Goal: Task Accomplishment & Management: Use online tool/utility

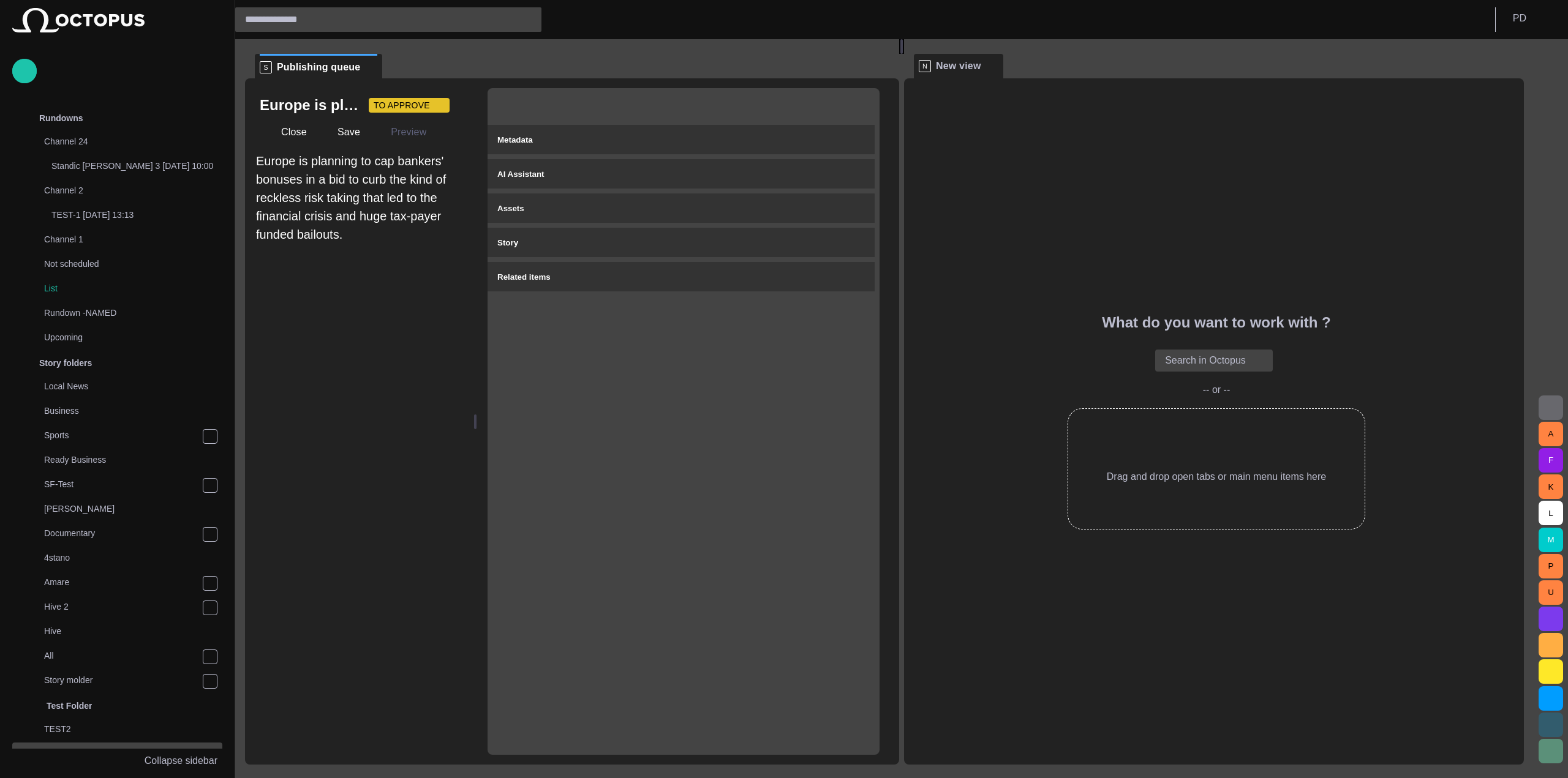
scroll to position [288, 0]
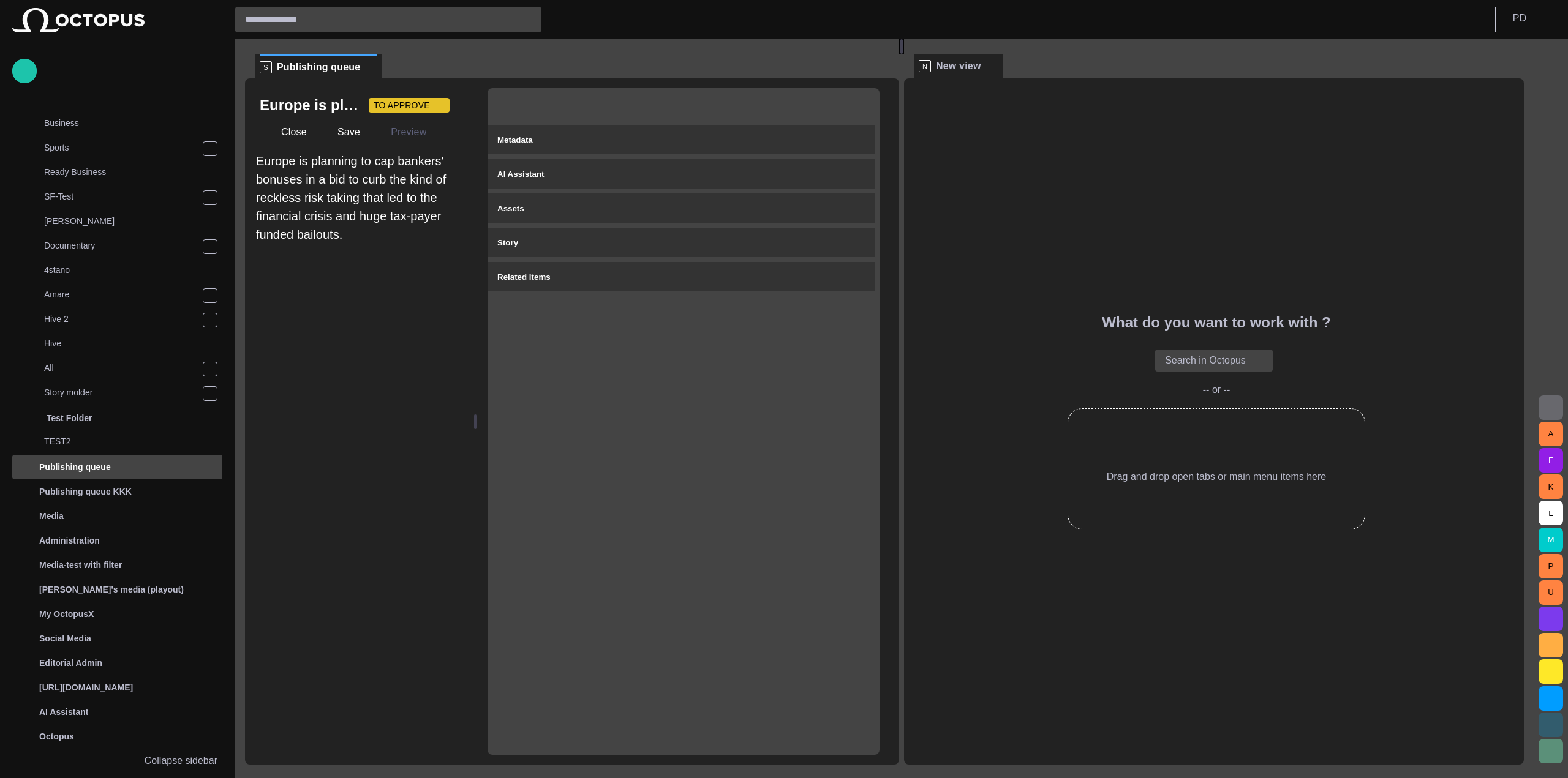
drag, startPoint x: 485, startPoint y: 289, endPoint x: 322, endPoint y: 288, distance: 163.0
click at [322, 288] on div "Europe is planning to cap bankers' bonuses in a bid to curb the kind of reckles…" at bounding box center [572, 422] width 654 height 687
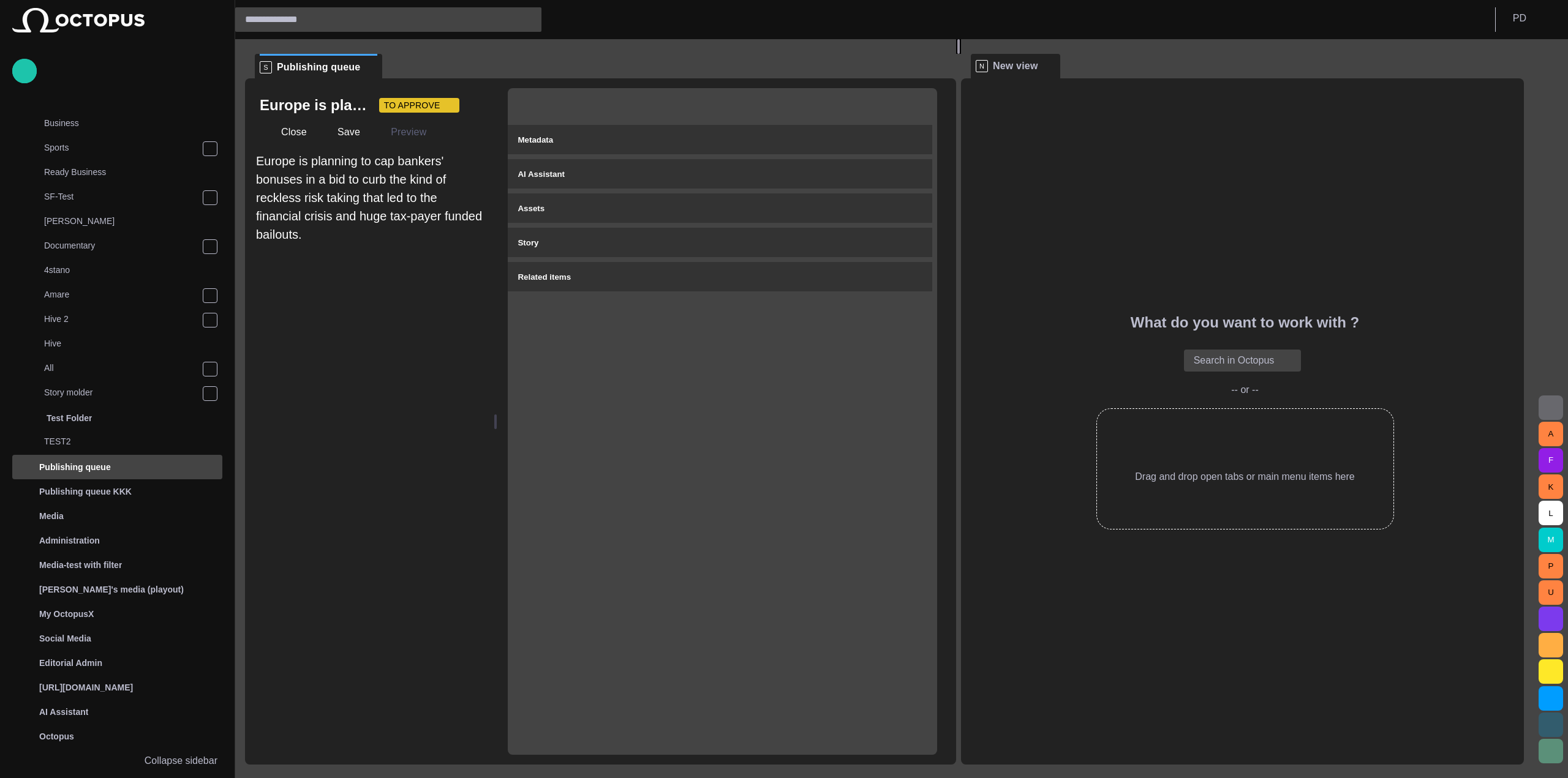
drag, startPoint x: 912, startPoint y: 378, endPoint x: 333, endPoint y: 1, distance: 690.9
click at [961, 54] on div at bounding box center [958, 47] width 5 height 15
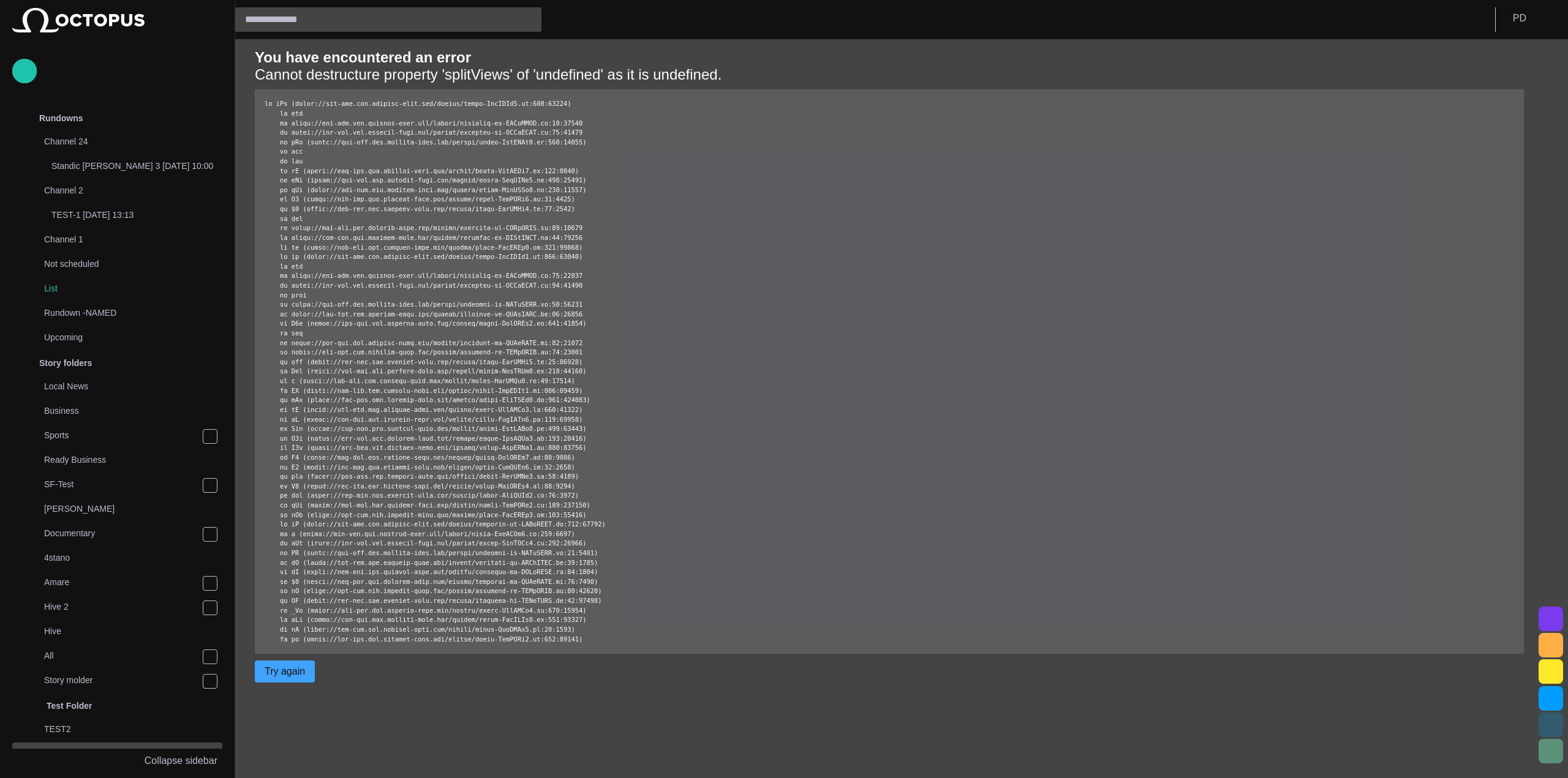
scroll to position [288, 0]
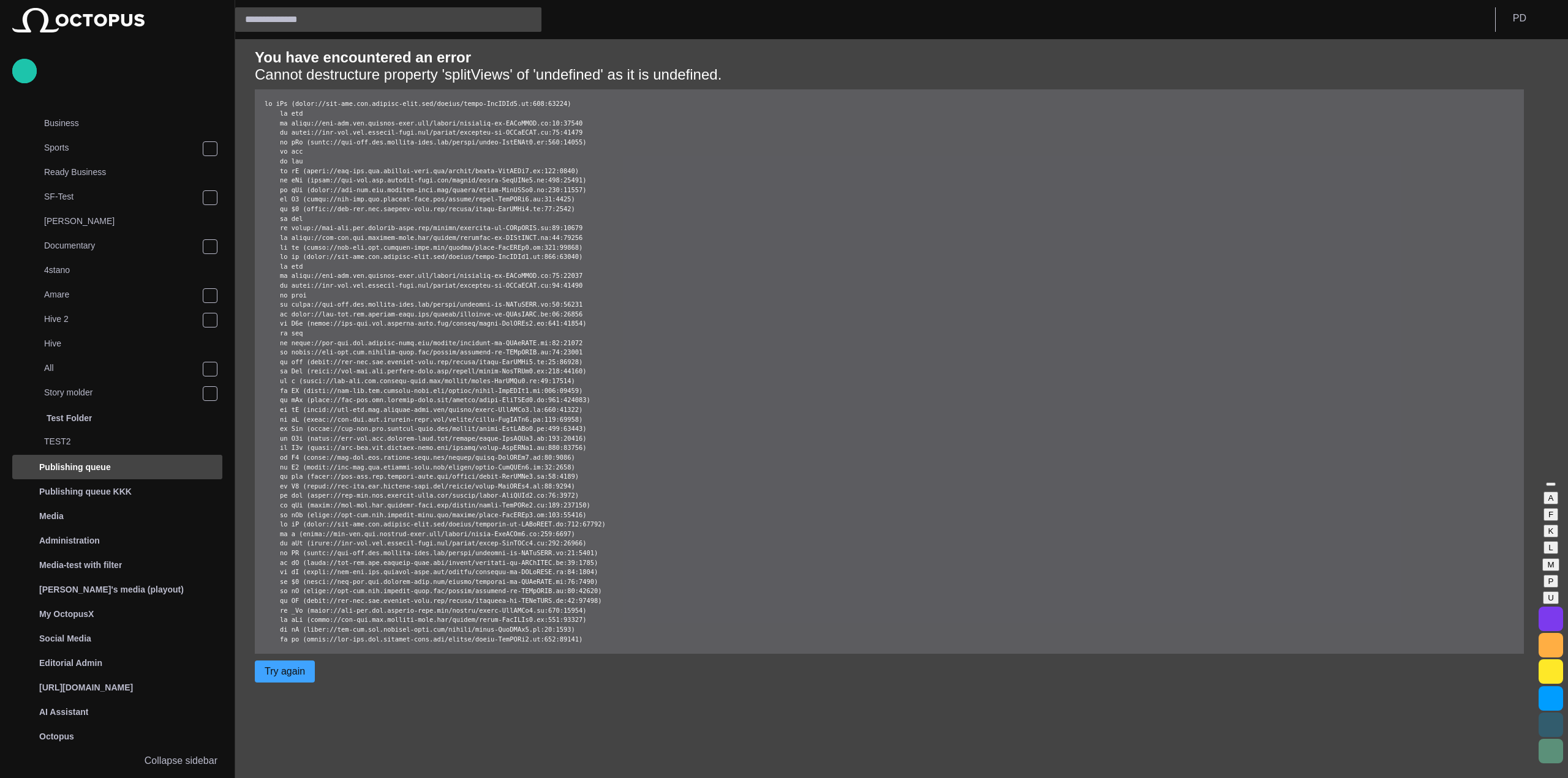
click at [152, 478] on div "Publishing queue" at bounding box center [119, 467] width 205 height 24
click at [1528, 23] on button "P D" at bounding box center [1528, 18] width 62 height 22
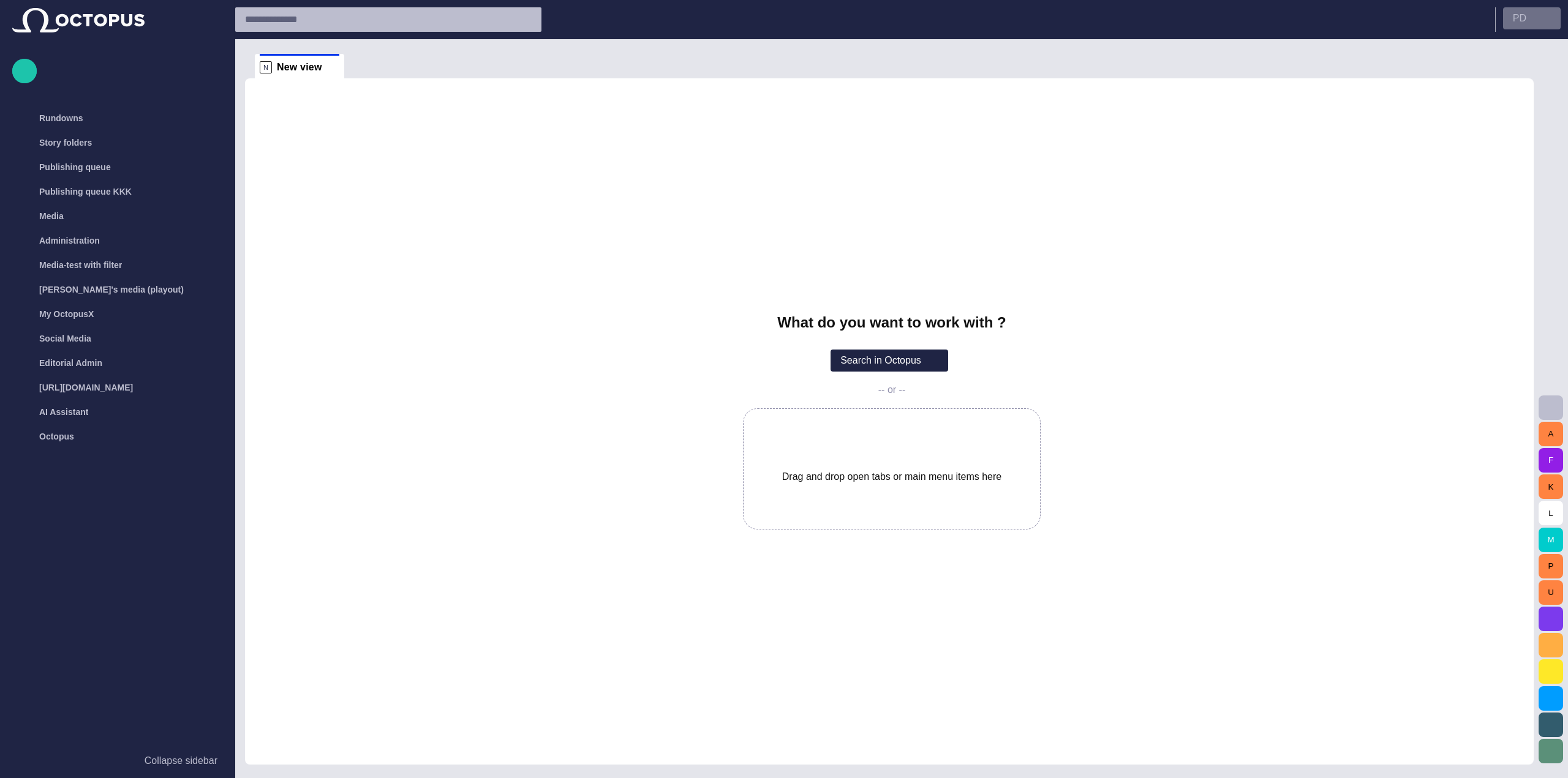
click at [1523, 22] on p "P D" at bounding box center [1519, 18] width 13 height 15
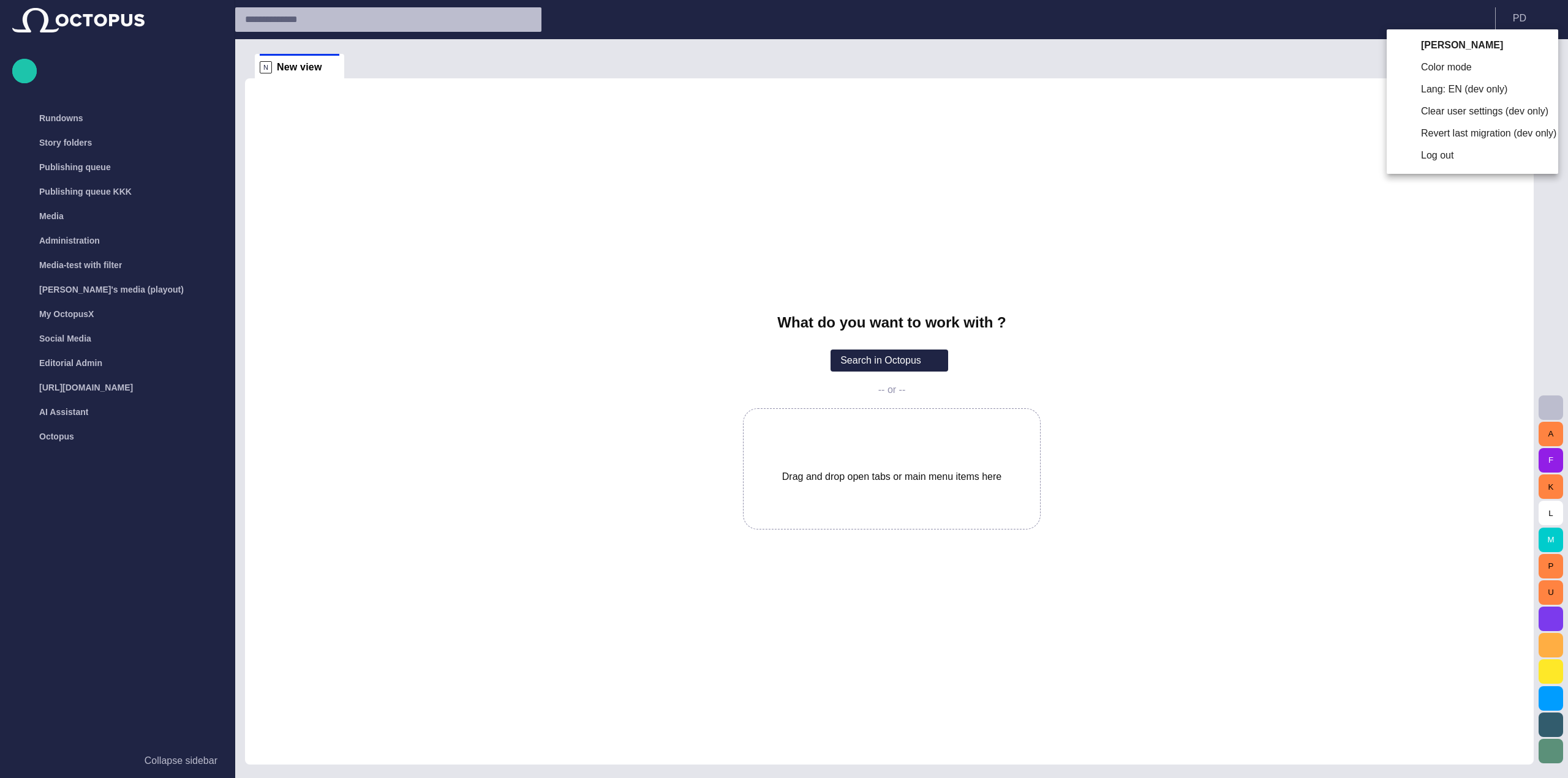
click at [1236, 97] on div at bounding box center [784, 389] width 1568 height 778
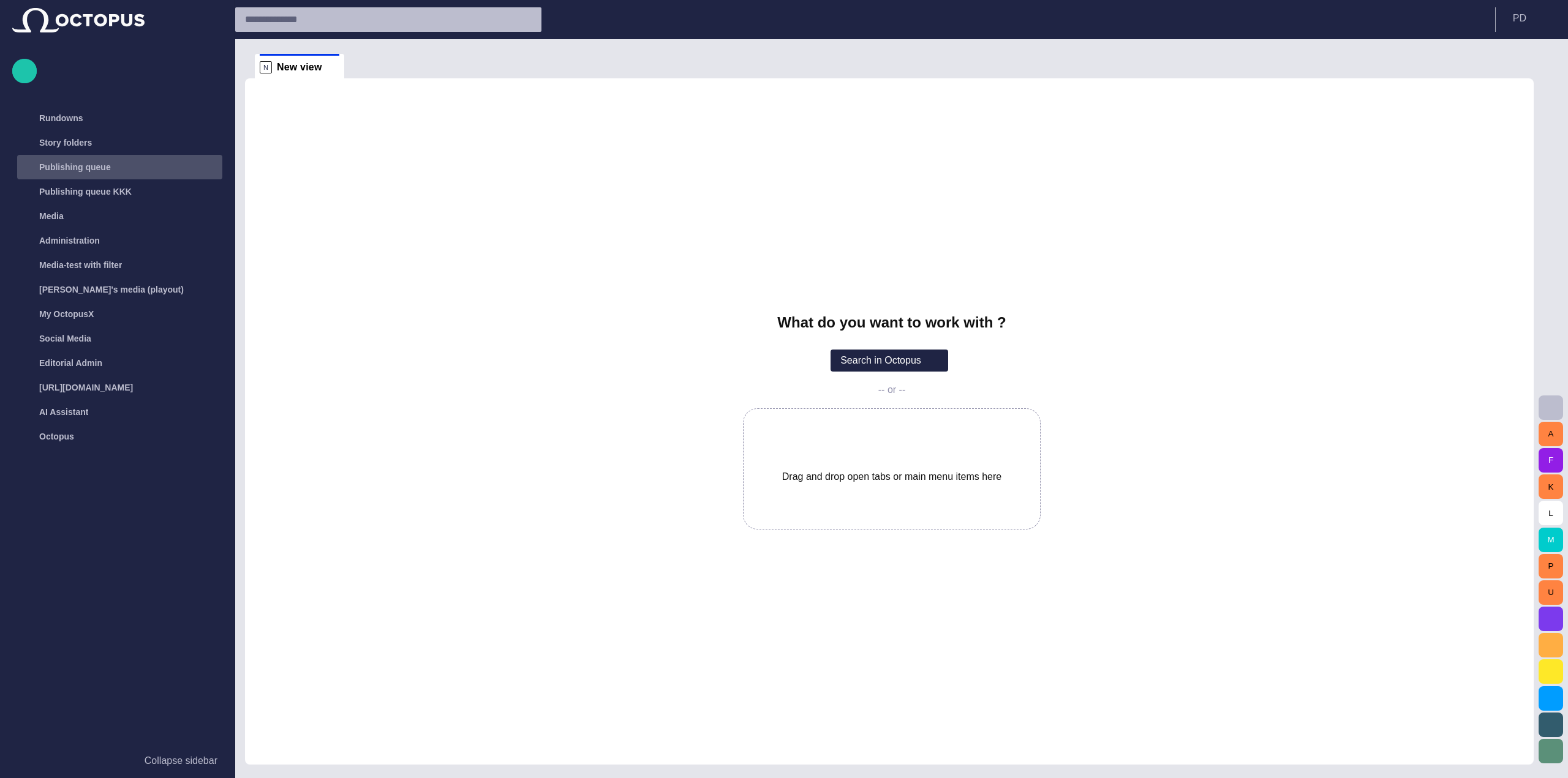
click at [100, 175] on div "Publishing queue" at bounding box center [121, 167] width 203 height 20
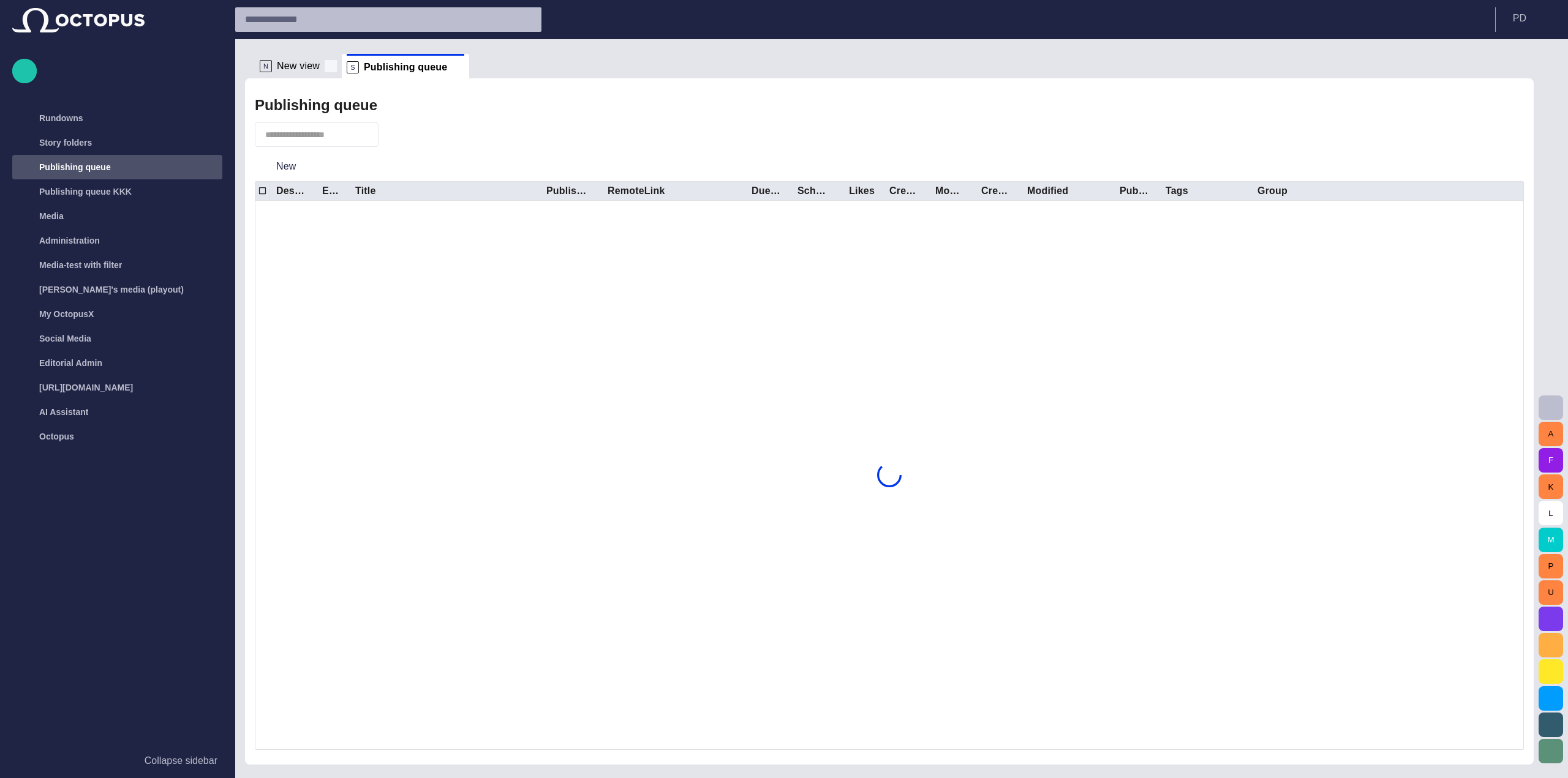
click at [329, 70] on span at bounding box center [330, 66] width 12 height 12
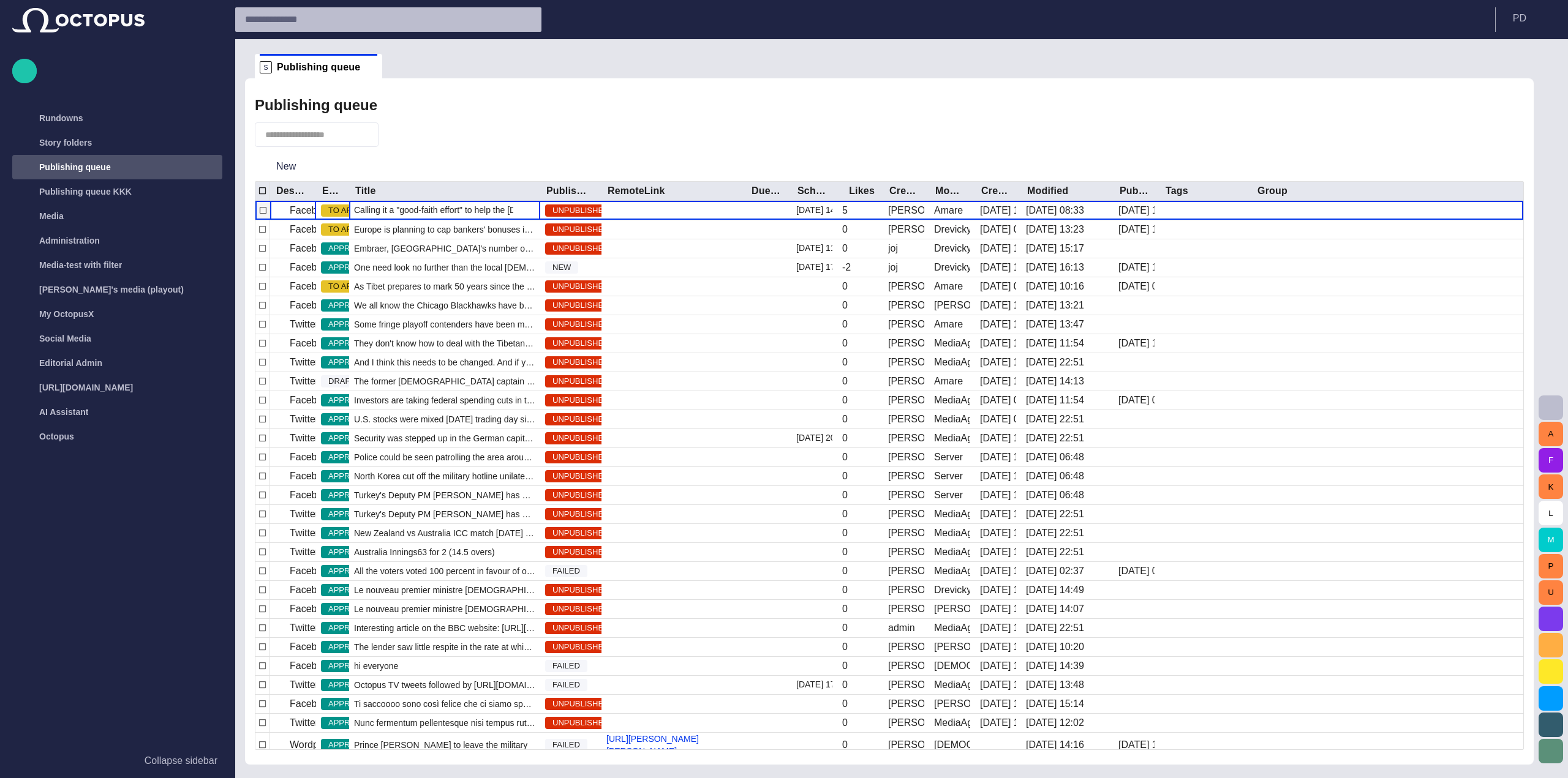
click at [403, 208] on span "Calling it a "good-faith effort" to help the Egyptian people, U.S. Secretary of…" at bounding box center [445, 210] width 182 height 12
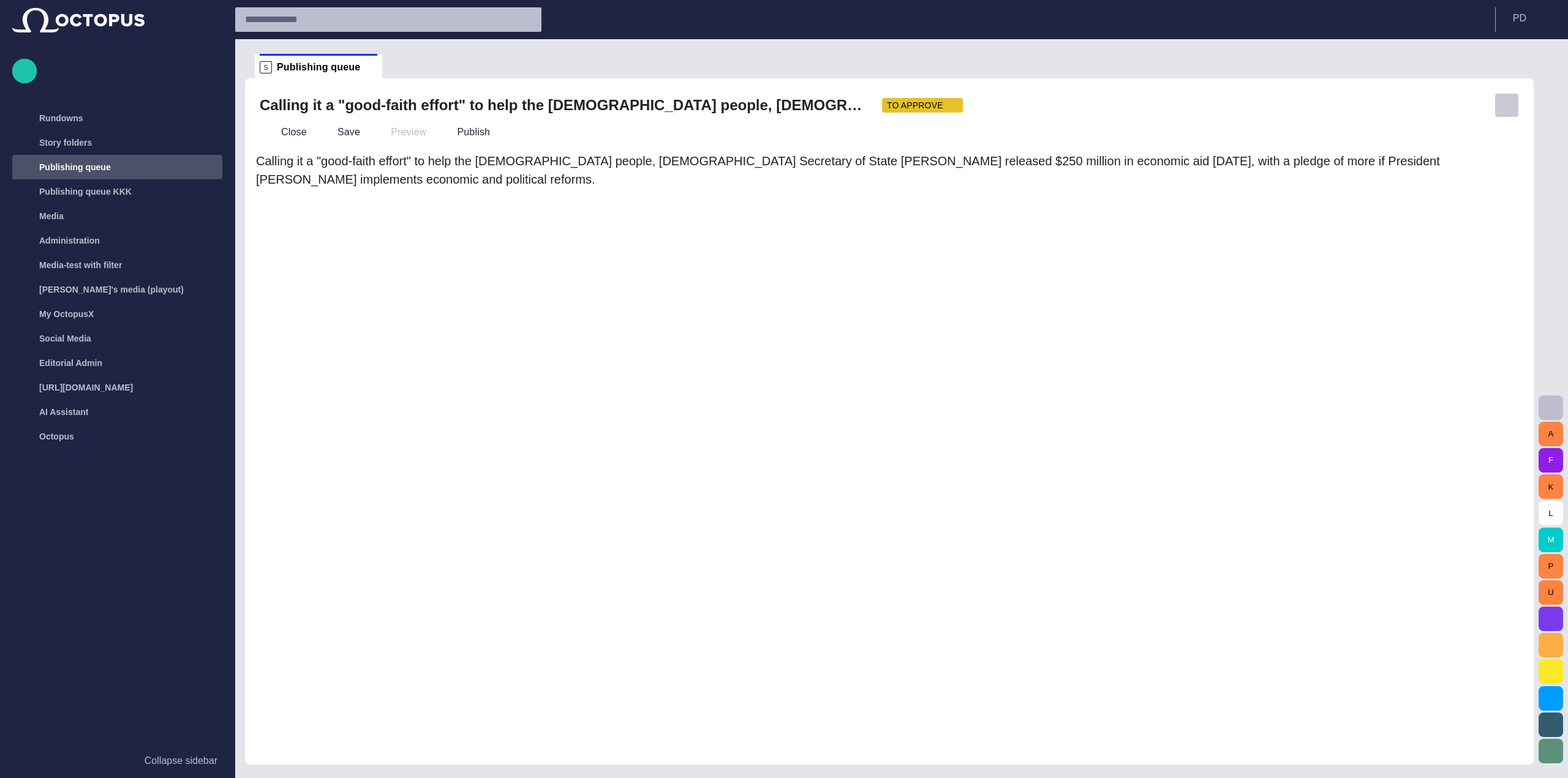
click at [1510, 110] on span "button" at bounding box center [1507, 105] width 12 height 12
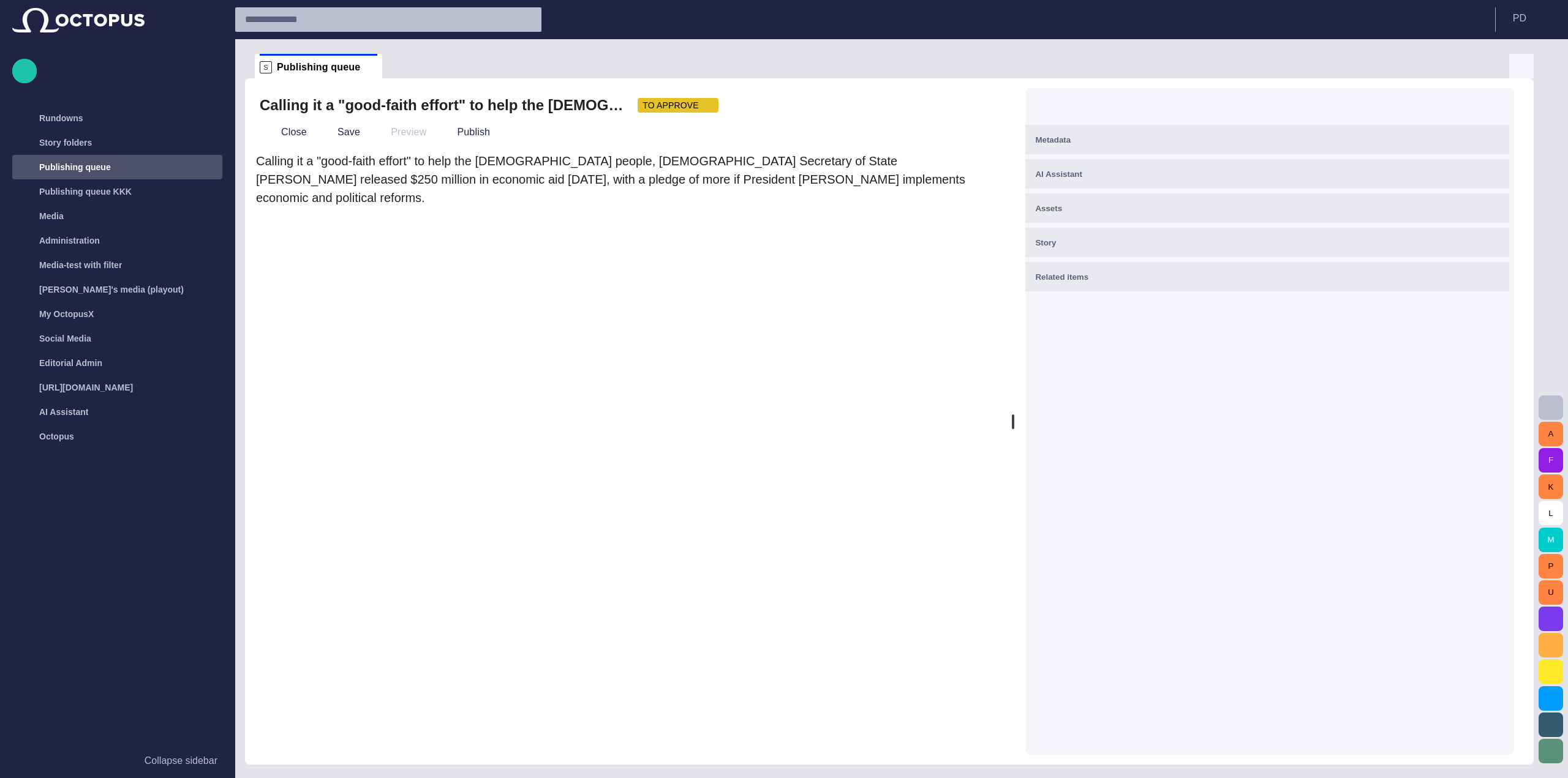
click at [1522, 59] on span "button" at bounding box center [1521, 66] width 15 height 15
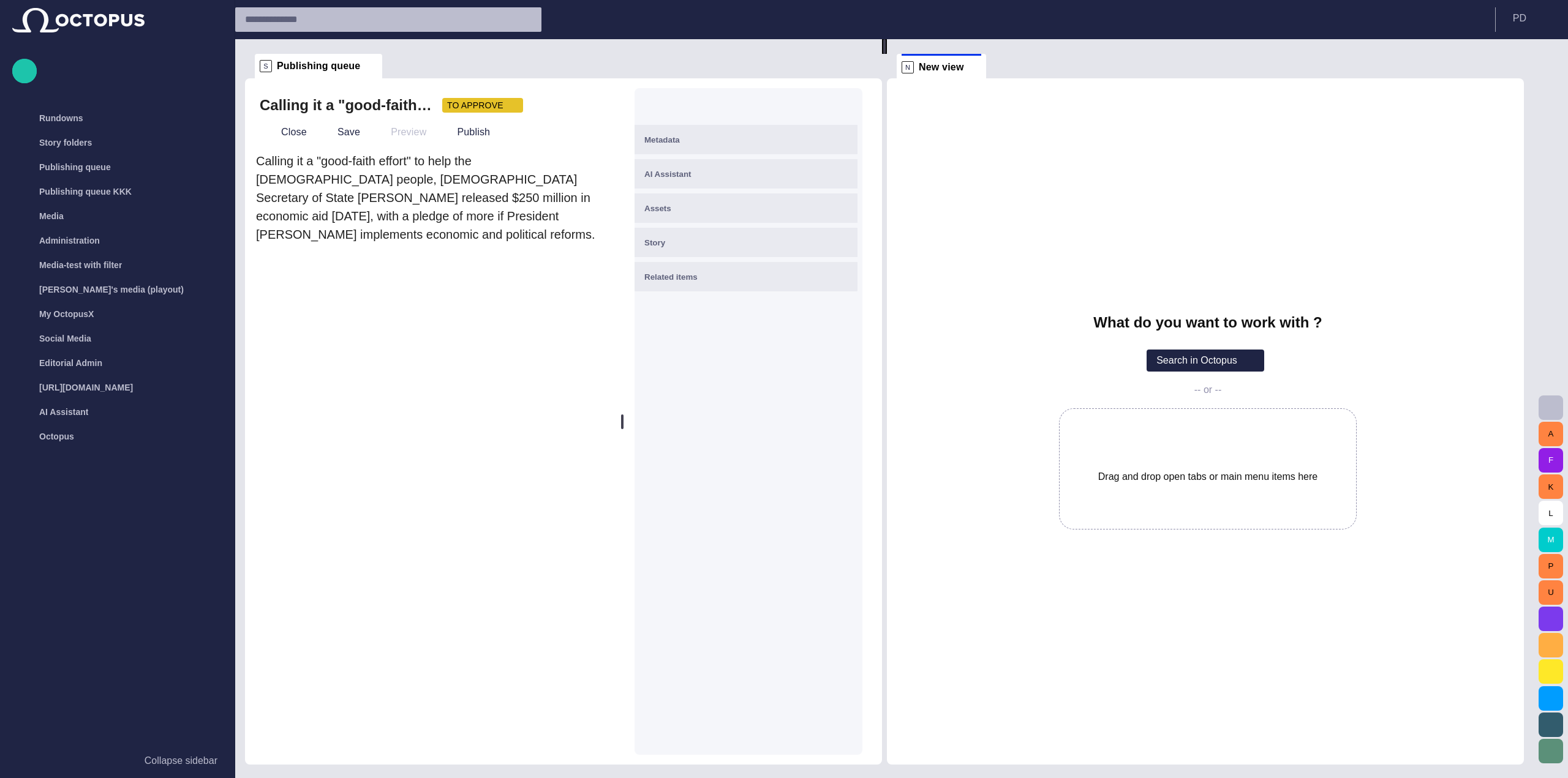
click at [872, 263] on div "Metadata AI Assistant Assets Story Related items" at bounding box center [748, 422] width 247 height 687
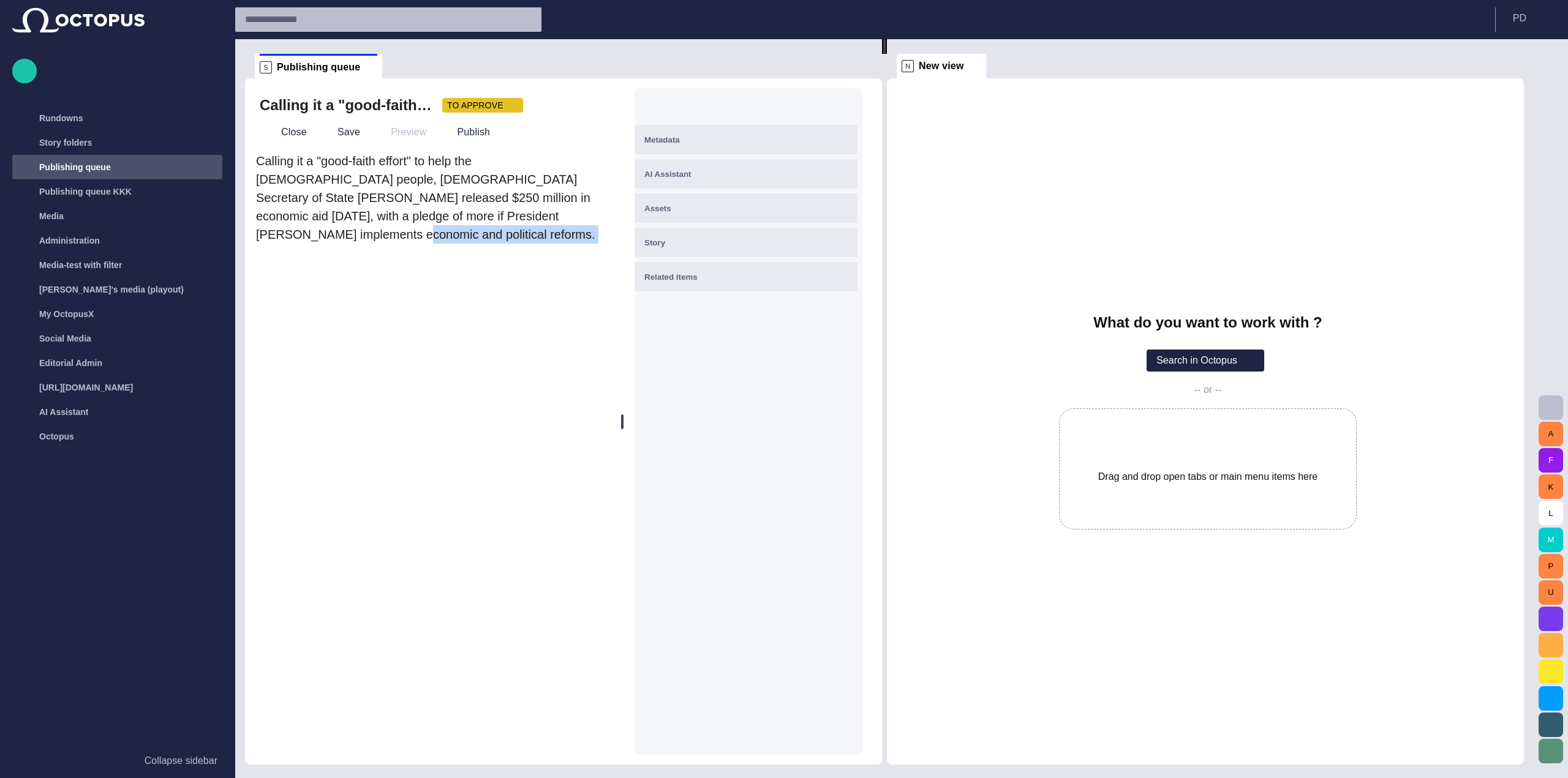
drag, startPoint x: 878, startPoint y: 265, endPoint x: 466, endPoint y: 265, distance: 412.0
click at [466, 265] on div "Calling it a "good-faith effort" to help the Egyptian people, U.S. Secretary of…" at bounding box center [564, 422] width 637 height 687
click at [1021, 351] on div "What do you want to work with ? Search in Octopus -- or -- Drag and drop open t…" at bounding box center [1208, 422] width 622 height 215
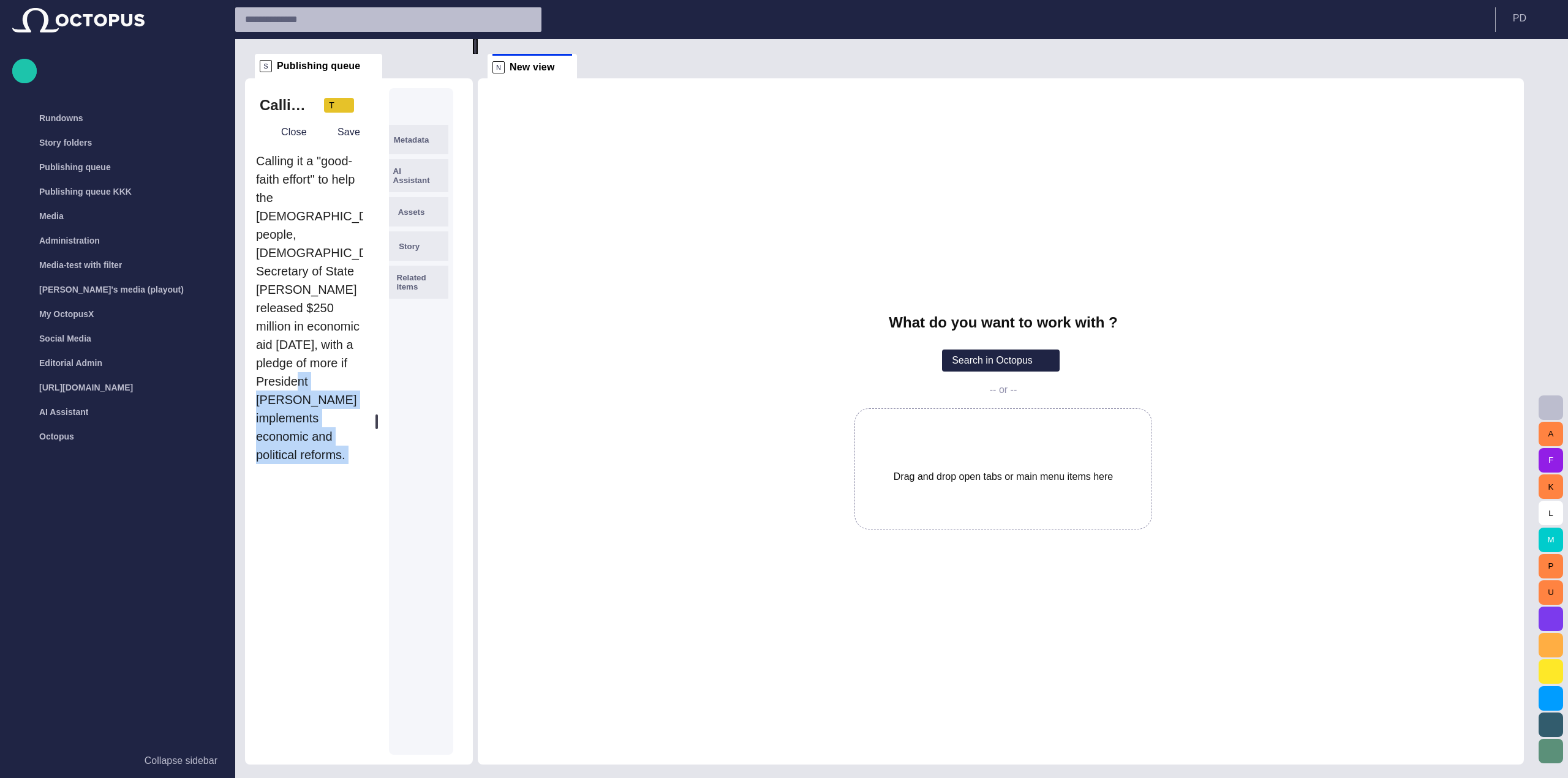
drag, startPoint x: 886, startPoint y: 343, endPoint x: 365, endPoint y: 335, distance: 521.1
click at [365, 335] on div "S Publishing queue Calling it a "good-faith effort" to help the Egyptian people…" at bounding box center [889, 402] width 1288 height 725
click at [340, 105] on span "button" at bounding box center [343, 105] width 10 height 10
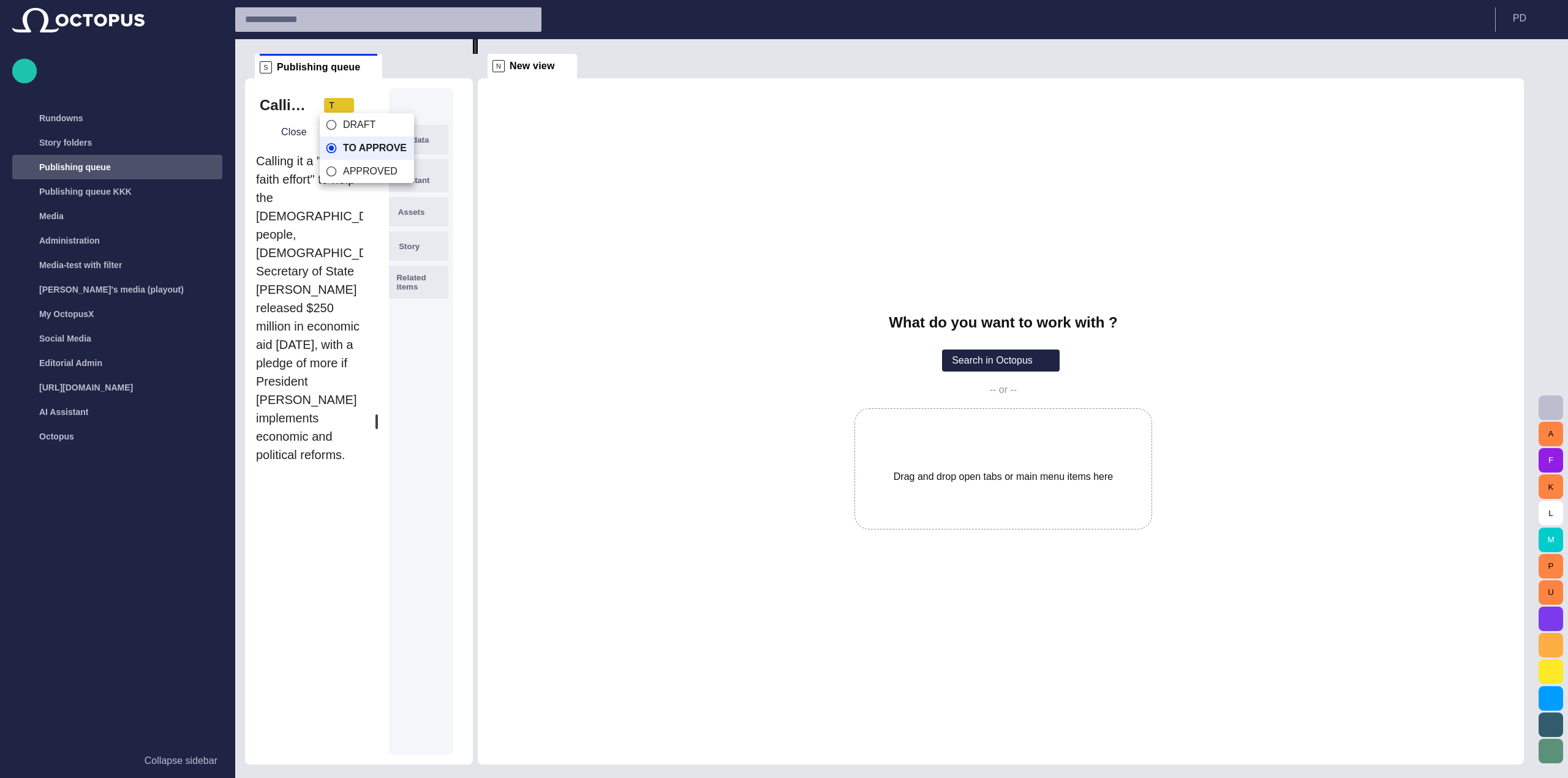
click at [340, 105] on div at bounding box center [784, 389] width 1568 height 778
click at [340, 105] on span "button" at bounding box center [343, 105] width 10 height 10
click at [340, 105] on div at bounding box center [784, 389] width 1568 height 778
click at [340, 105] on span "button" at bounding box center [343, 105] width 10 height 10
click at [680, 112] on div at bounding box center [784, 389] width 1568 height 778
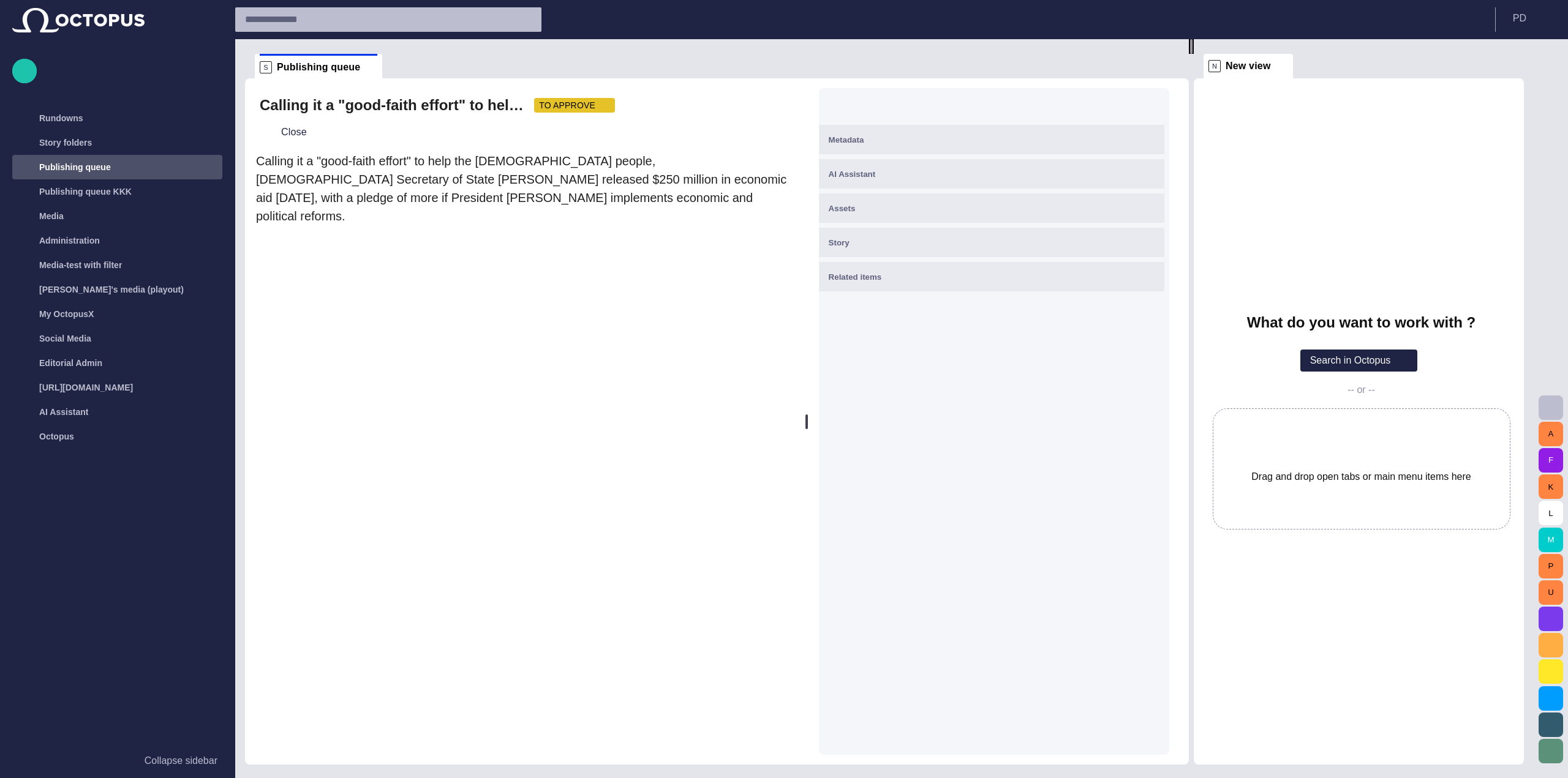
drag, startPoint x: 479, startPoint y: 275, endPoint x: 1130, endPoint y: 311, distance: 652.0
click at [1189, 54] on div at bounding box center [1191, 47] width 5 height 15
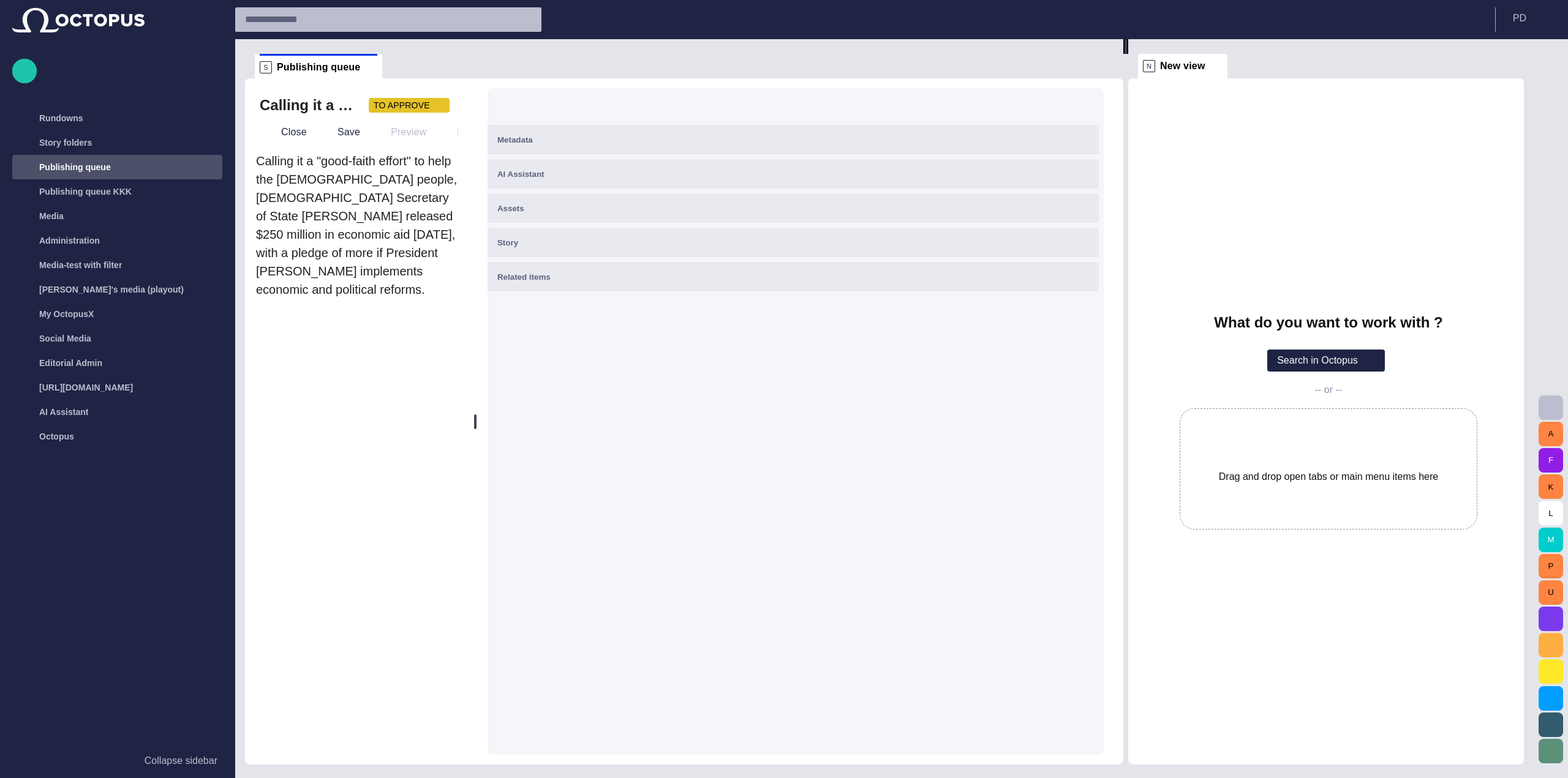
drag, startPoint x: 777, startPoint y: 366, endPoint x: 356, endPoint y: 366, distance: 421.0
click at [356, 366] on div "Calling it a "good-faith effort" to help the Egyptian people, U.S. Secretary of…" at bounding box center [684, 422] width 878 height 687
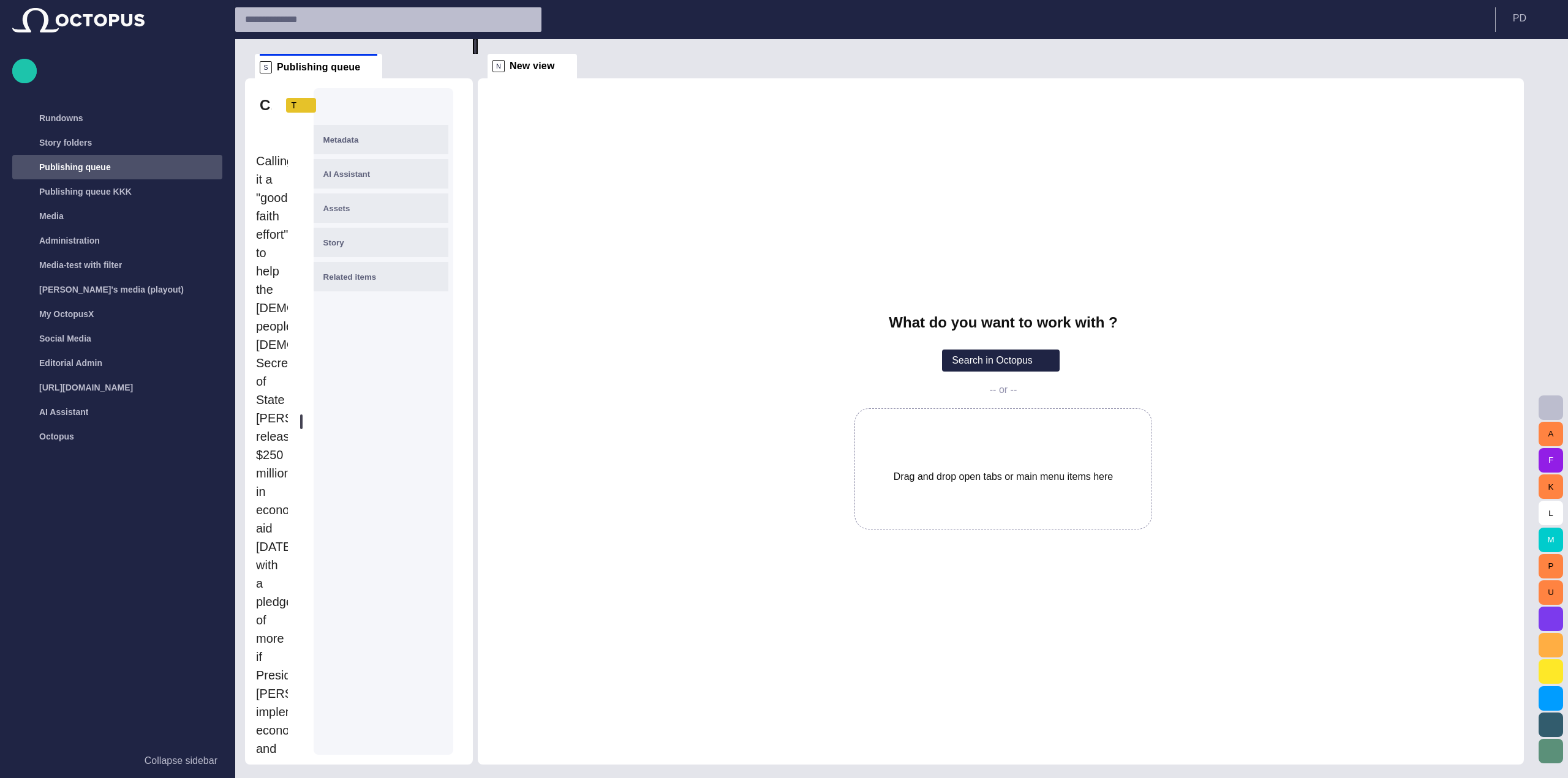
drag, startPoint x: 1132, startPoint y: 321, endPoint x: 371, endPoint y: 345, distance: 761.4
click at [371, 345] on div "S Publishing queue Calling it a "good-faith effort" to help the Egyptian people…" at bounding box center [889, 402] width 1288 height 725
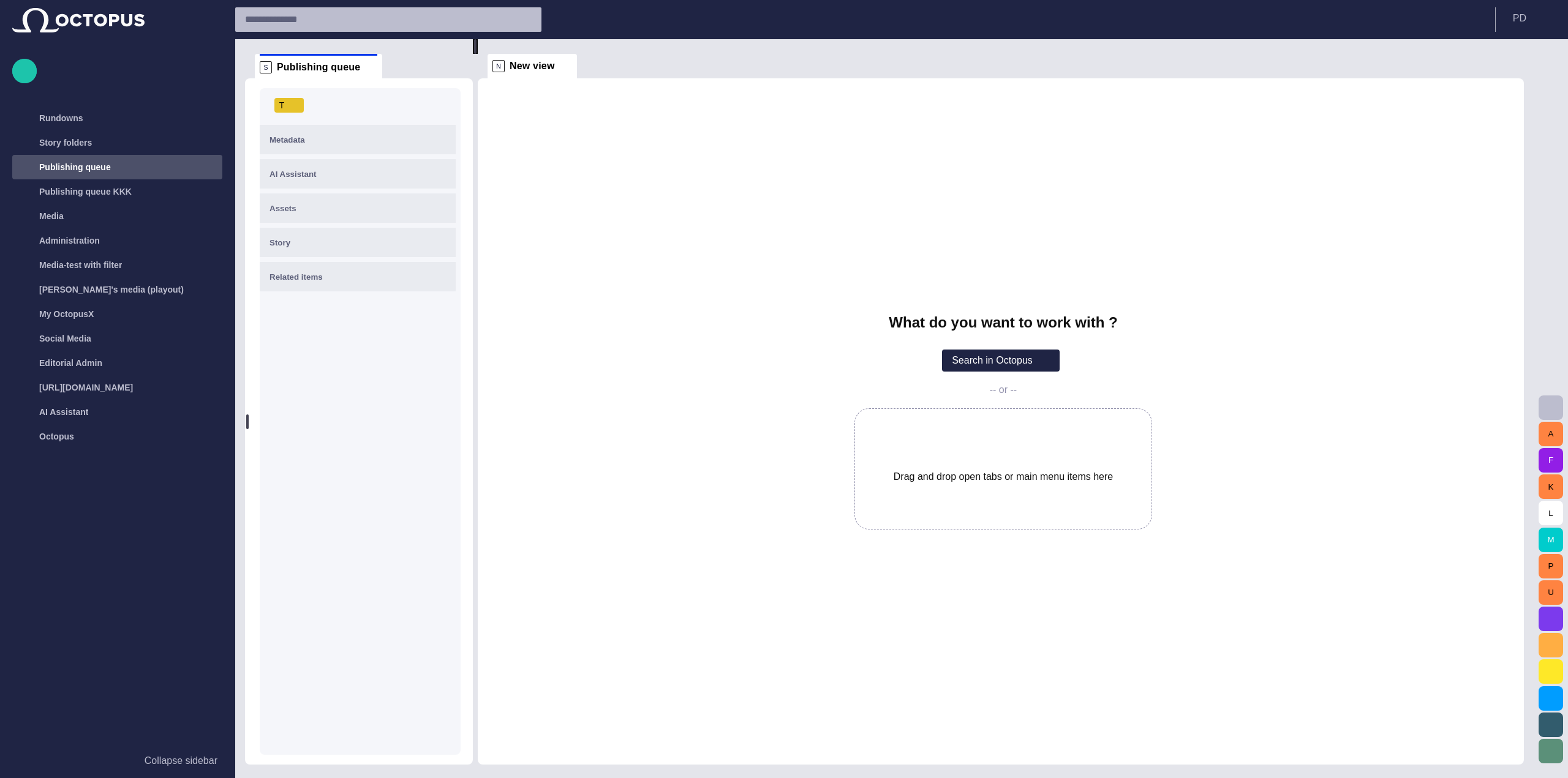
drag, startPoint x: 306, startPoint y: 400, endPoint x: 369, endPoint y: 397, distance: 63.1
click at [369, 397] on div "Calling it a "good-faith effort" to help the Egyptian people, U.S. Secretary of…" at bounding box center [359, 422] width 228 height 687
click at [496, 367] on div "What do you want to work with ? Search in Octopus -- or -- Drag and drop open t…" at bounding box center [1003, 422] width 1031 height 215
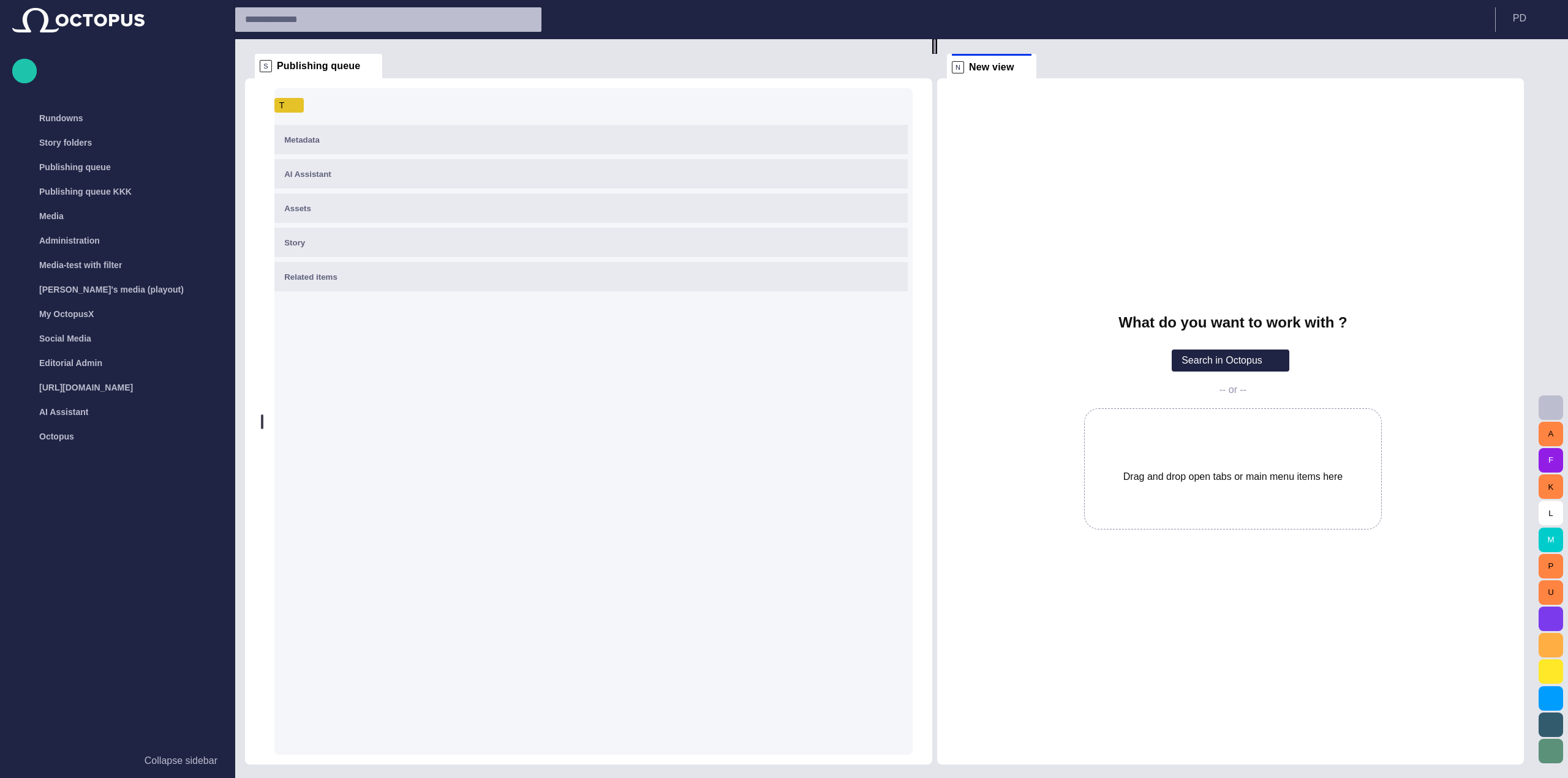
drag, startPoint x: 472, startPoint y: 362, endPoint x: 939, endPoint y: 349, distance: 467.2
click at [937, 54] on div at bounding box center [934, 47] width 5 height 15
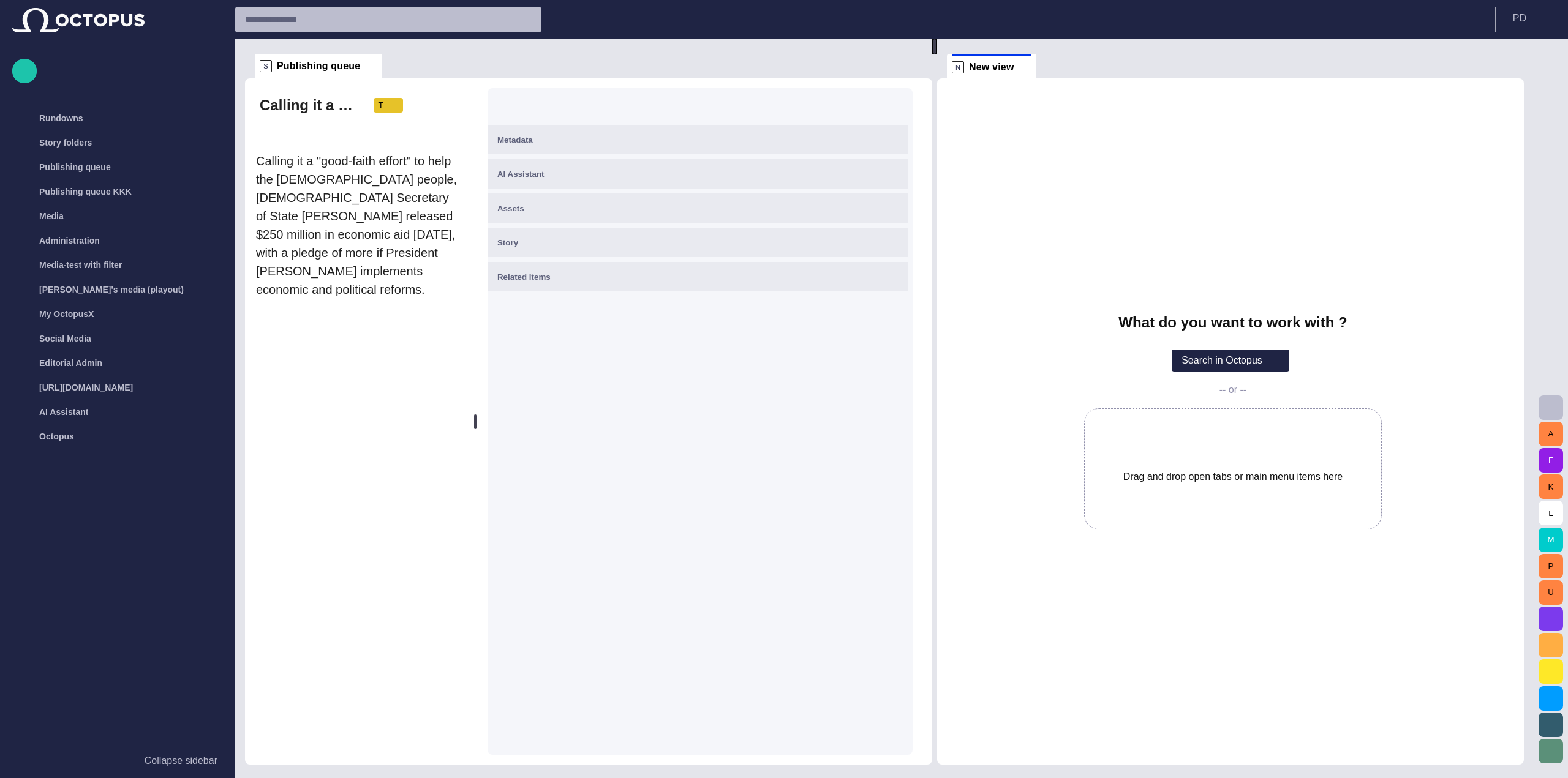
click at [272, 398] on div "Calling it a "good-faith effort" to help the Egyptian people, U.S. Secretary of…" at bounding box center [589, 422] width 687 height 687
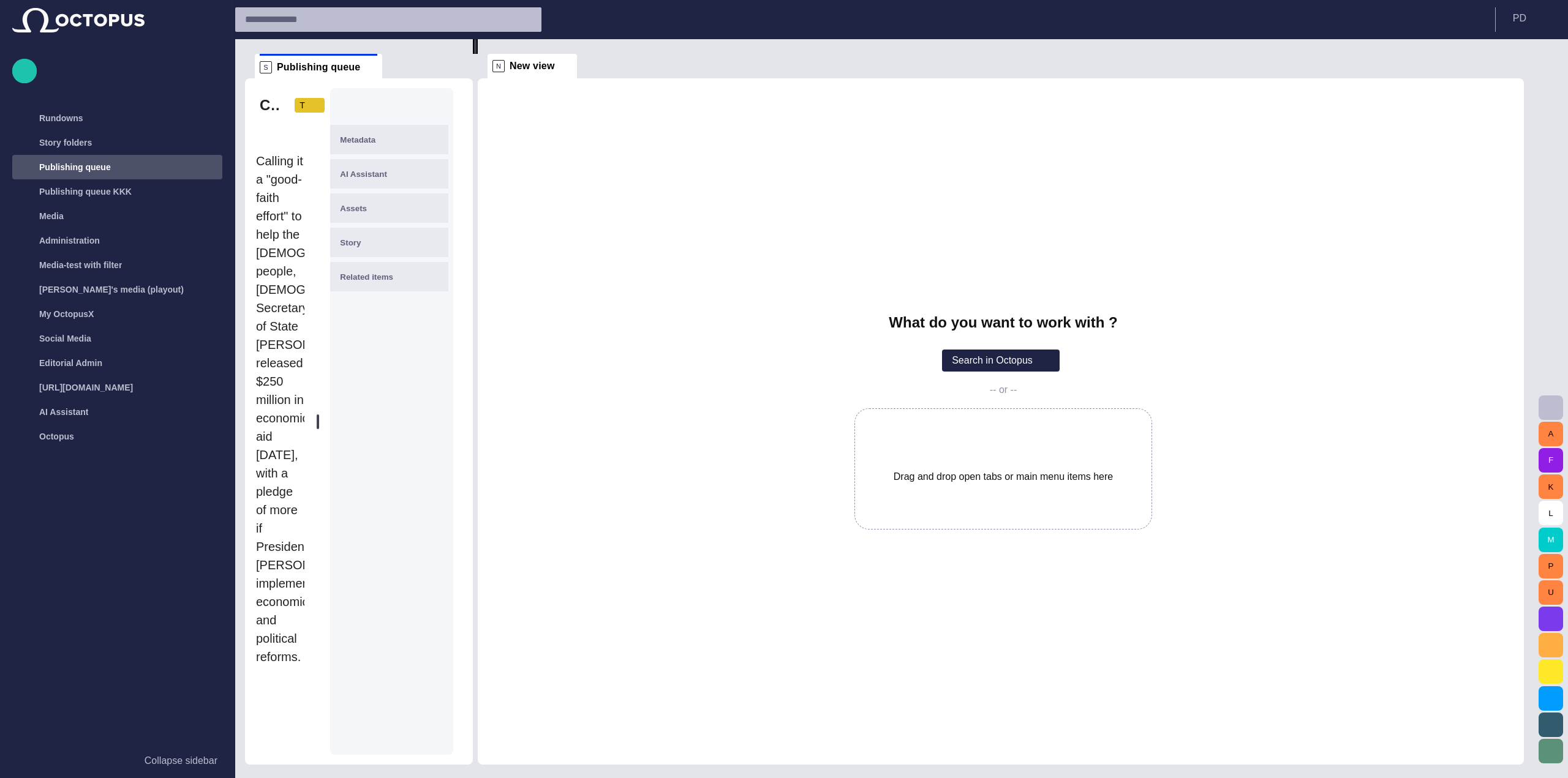
drag, startPoint x: 937, startPoint y: 311, endPoint x: 318, endPoint y: 307, distance: 619.0
click at [318, 307] on div "S Publishing queue Calling it a "good-faith effort" to help the Egyptian people…" at bounding box center [889, 402] width 1288 height 725
click at [676, 298] on div "What do you want to work with ? Search in Octopus -- or -- Drag and drop open t…" at bounding box center [1001, 422] width 1046 height 687
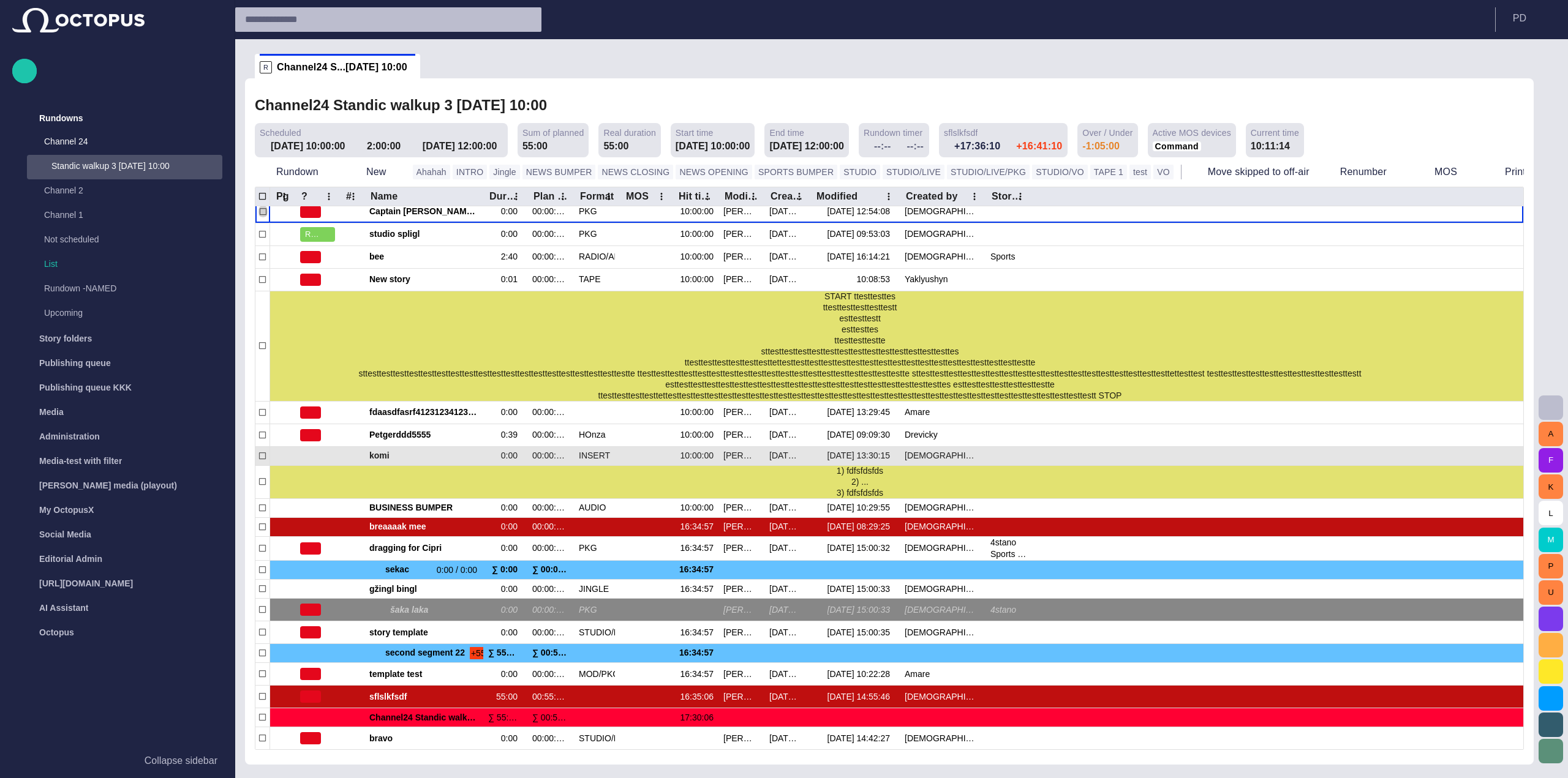
scroll to position [6, 0]
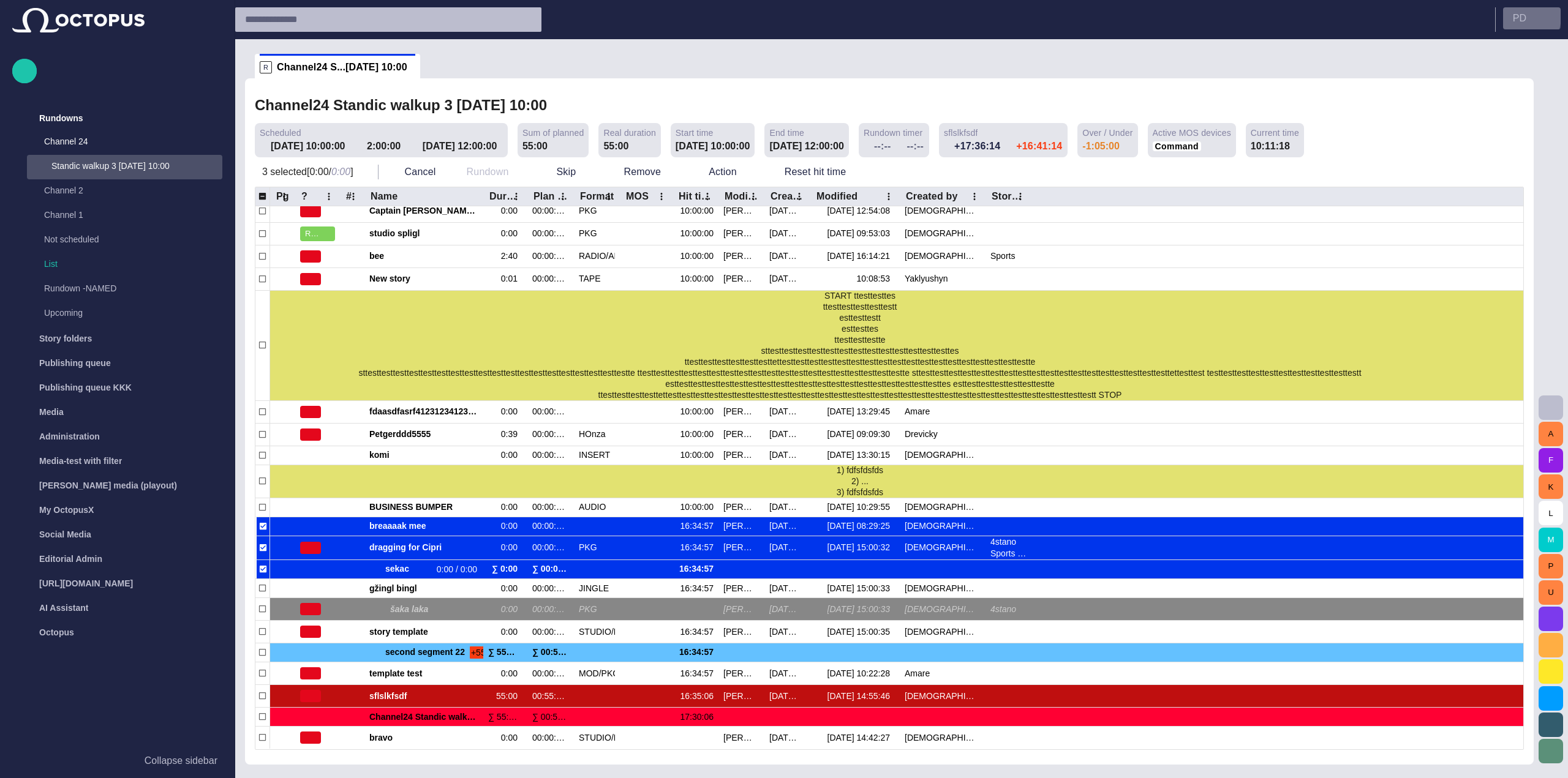
click at [1515, 16] on p "P D" at bounding box center [1519, 18] width 13 height 15
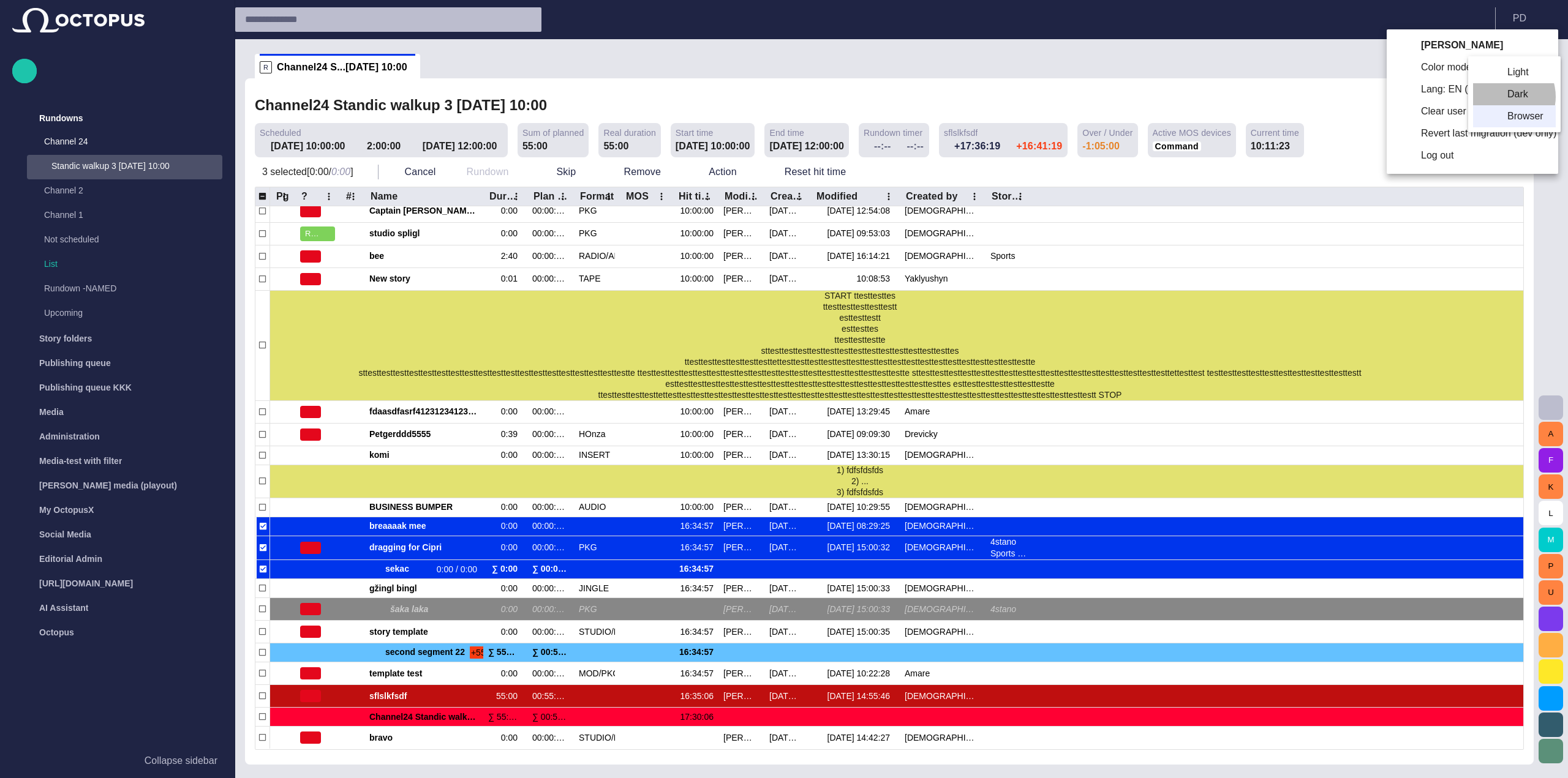
click at [1503, 97] on li "Dark" at bounding box center [1514, 94] width 83 height 22
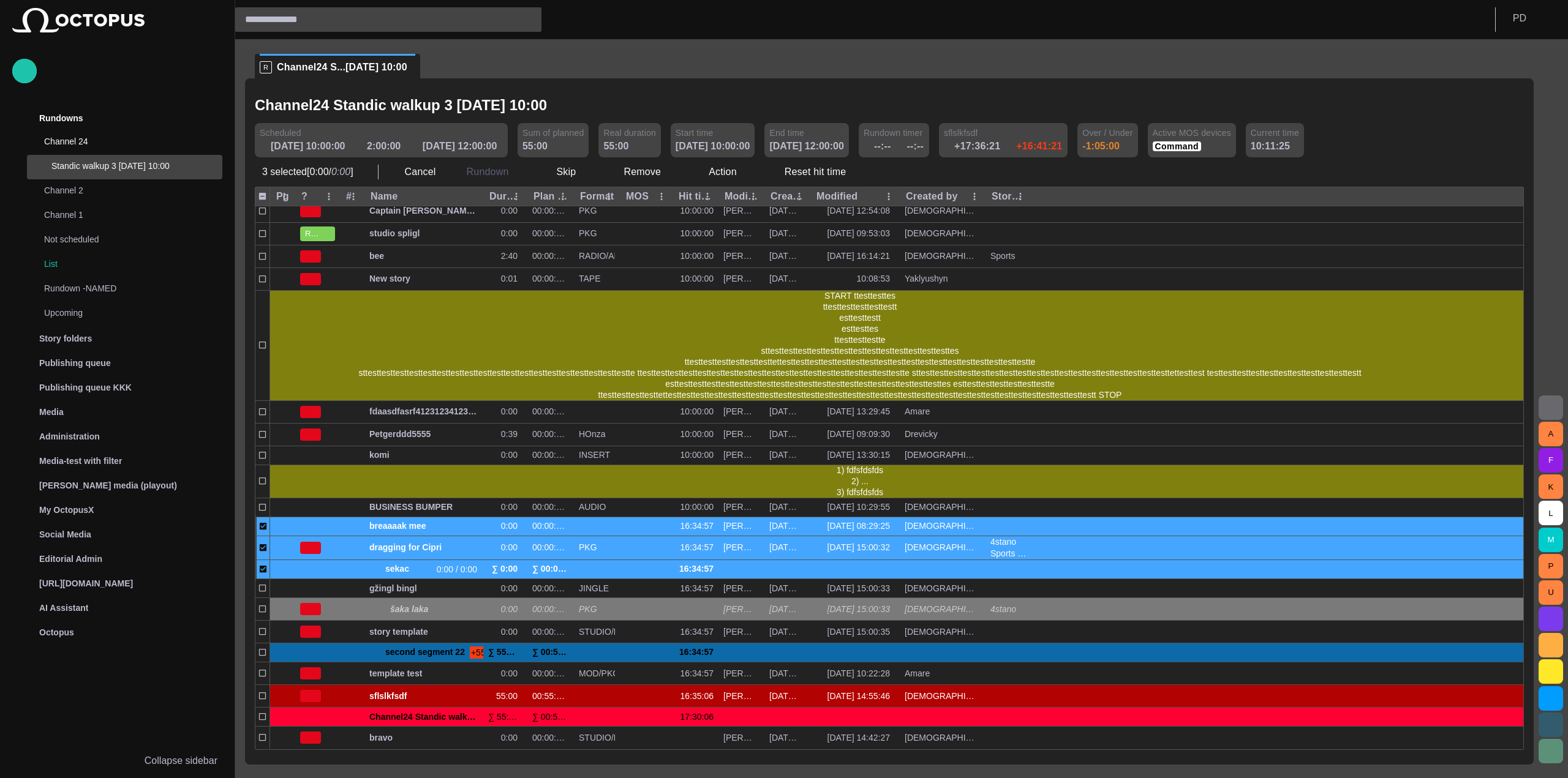
click at [1535, 31] on div "P D" at bounding box center [1531, 19] width 58 height 24
click at [1537, 20] on button "P D" at bounding box center [1531, 18] width 58 height 22
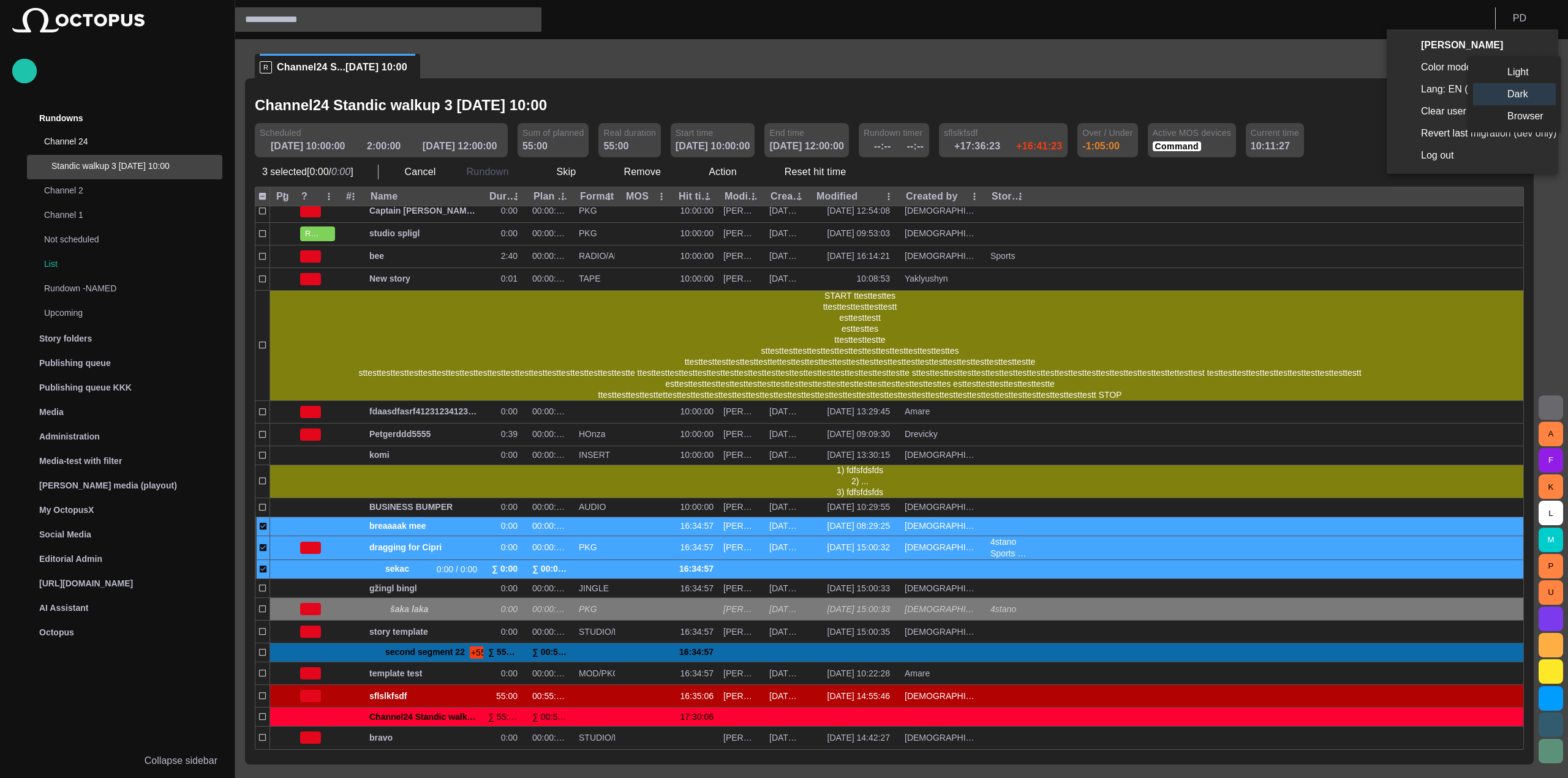
click at [1537, 73] on li "Light" at bounding box center [1514, 72] width 83 height 22
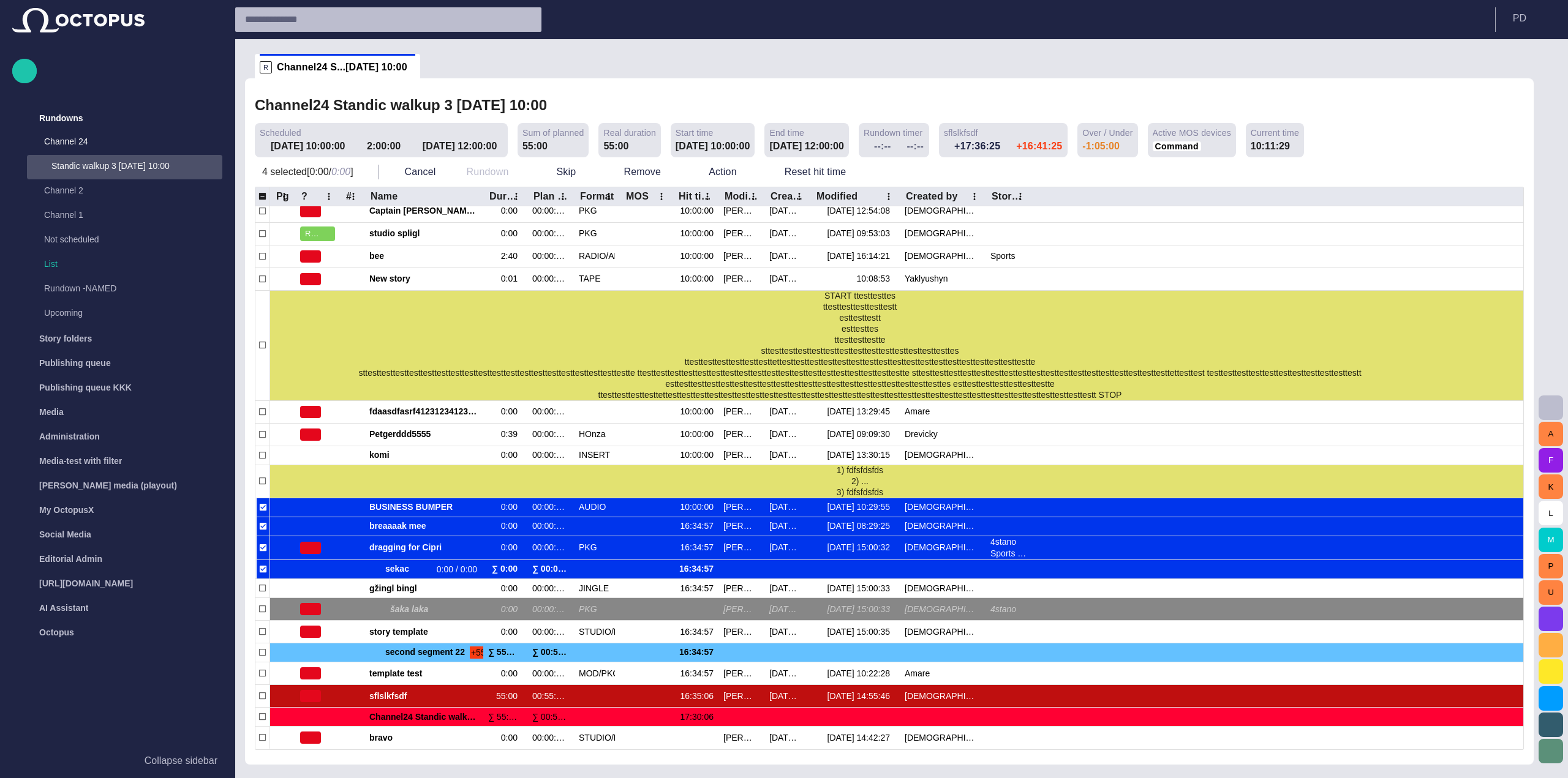
click at [255, 482] on div "Pg ? # Name Duration Plan dur Format MOS Hit time Modified by Created Modified …" at bounding box center [889, 468] width 1269 height 564
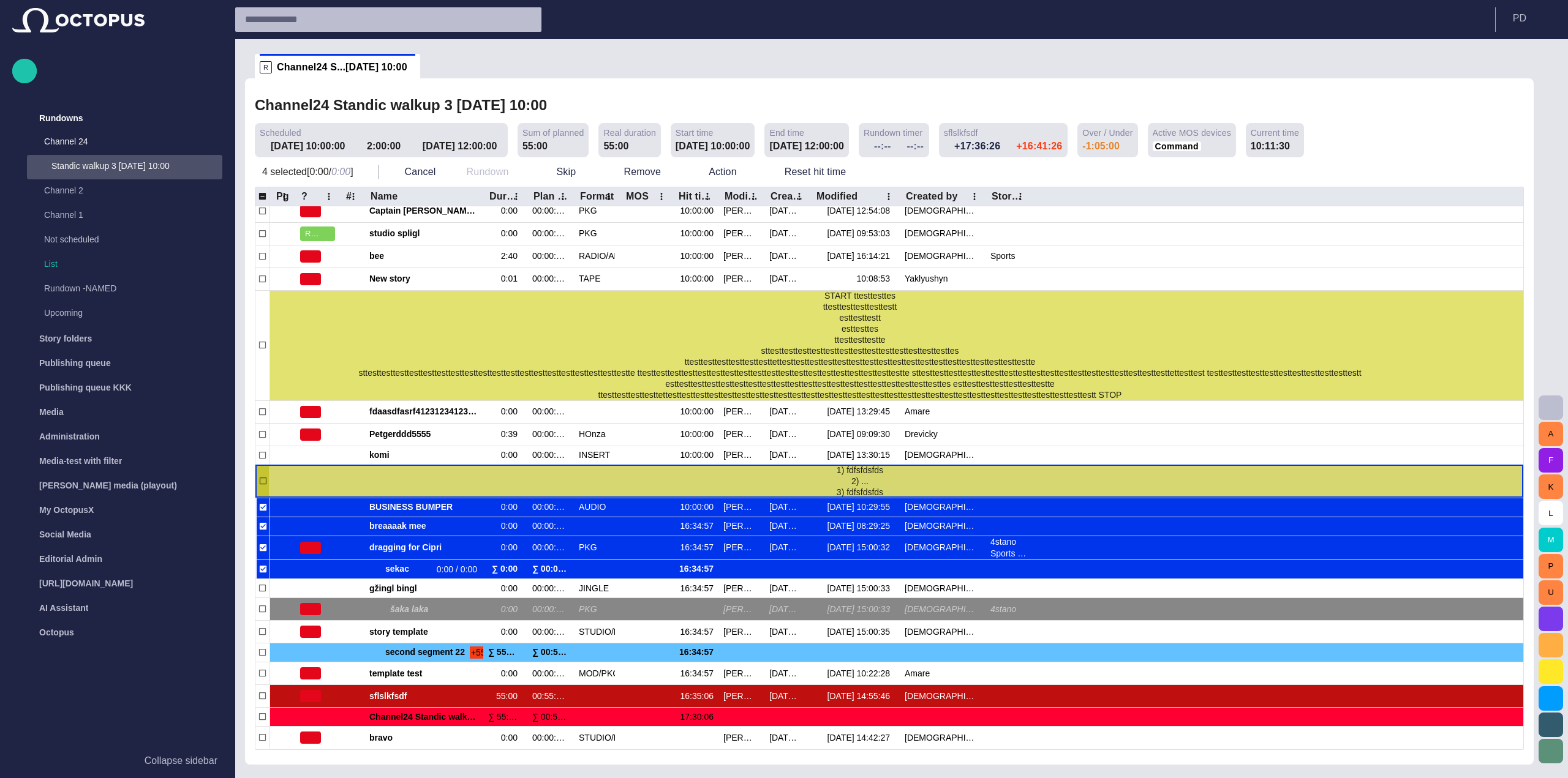
click at [256, 483] on div at bounding box center [263, 481] width 15 height 33
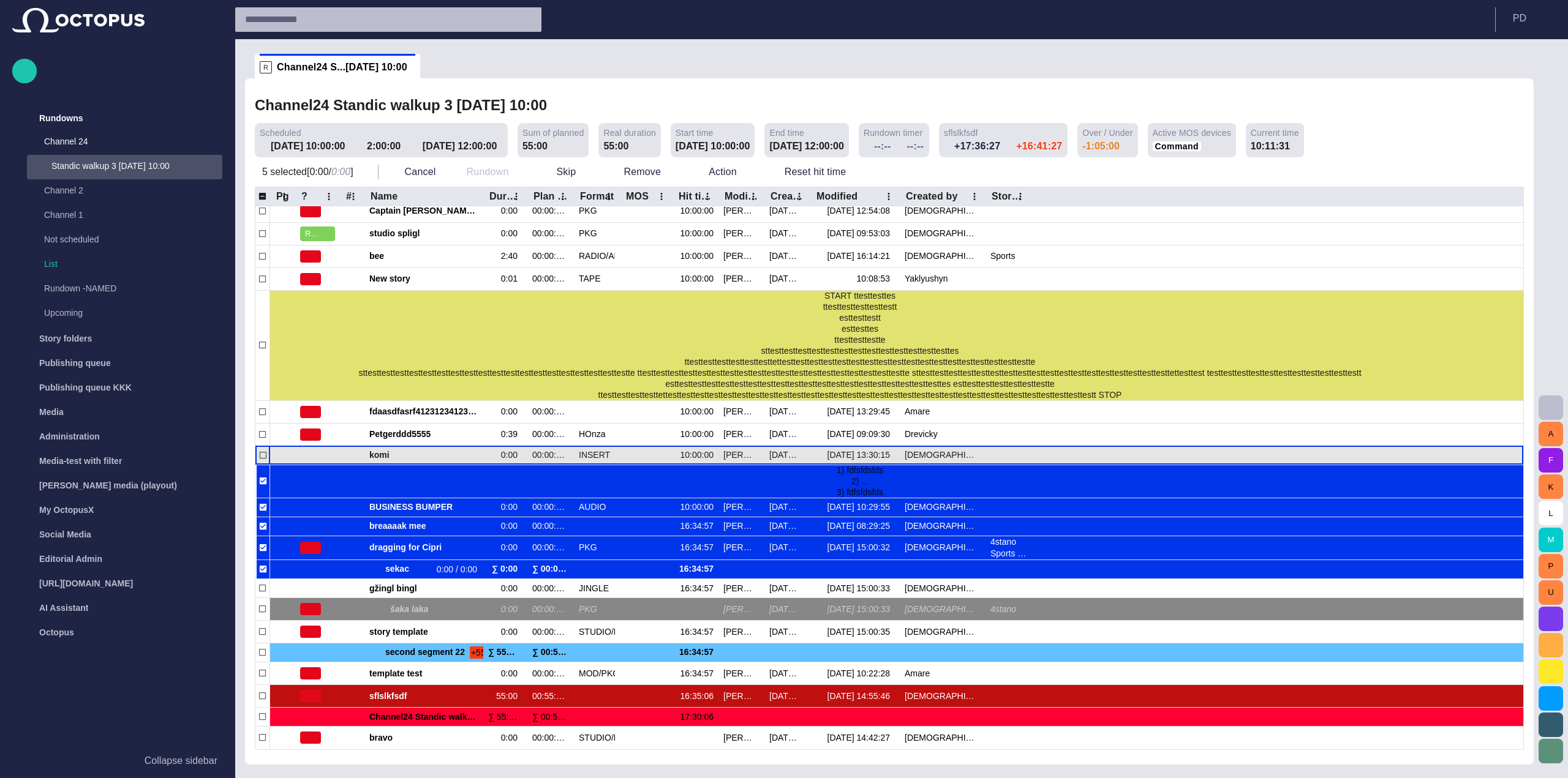
click at [263, 447] on div at bounding box center [263, 455] width 15 height 19
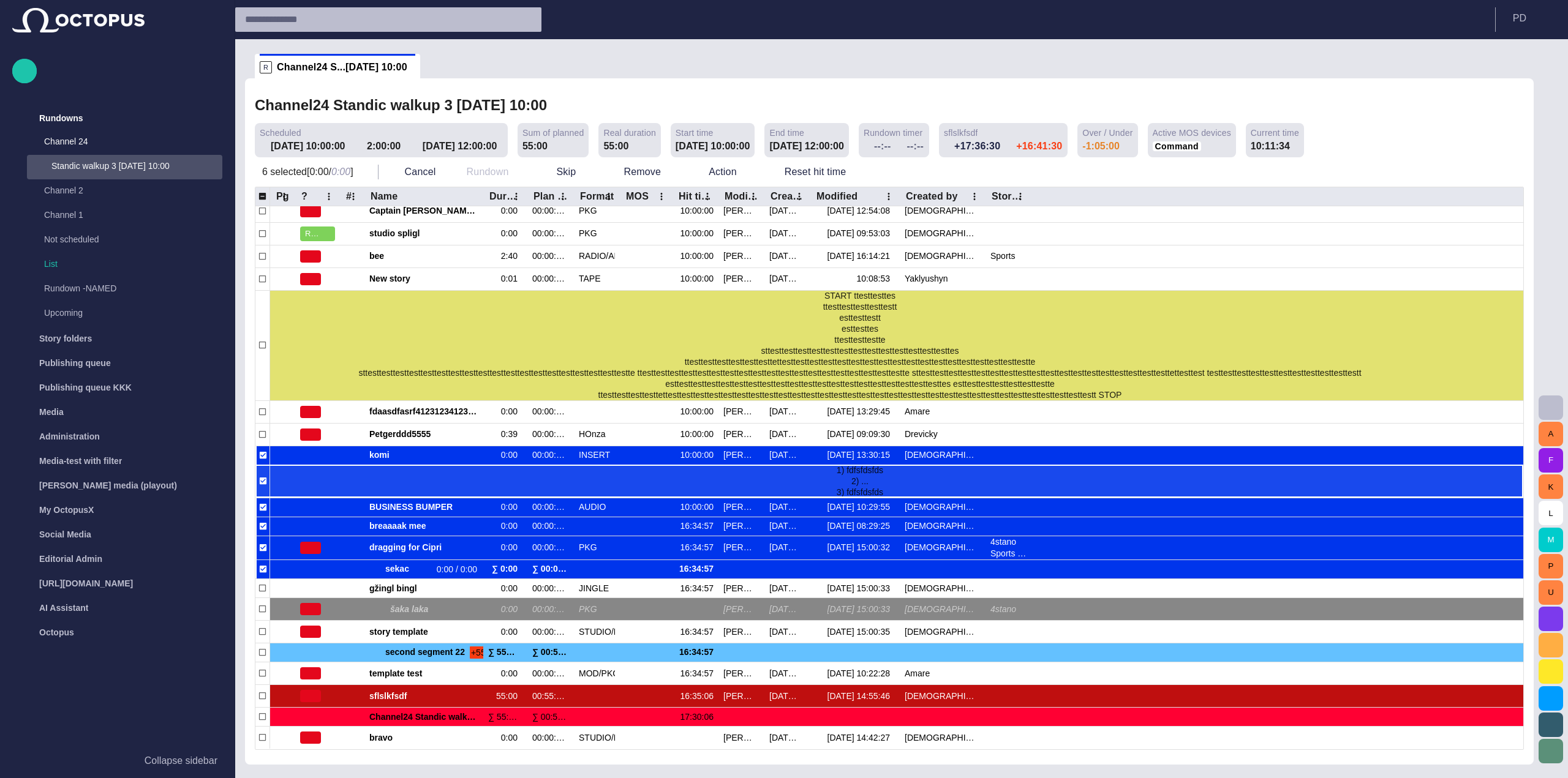
click at [487, 482] on div "1) fdfsfdsfds 2) ... 3) fdfsfdsfds" at bounding box center [877, 481] width 1214 height 33
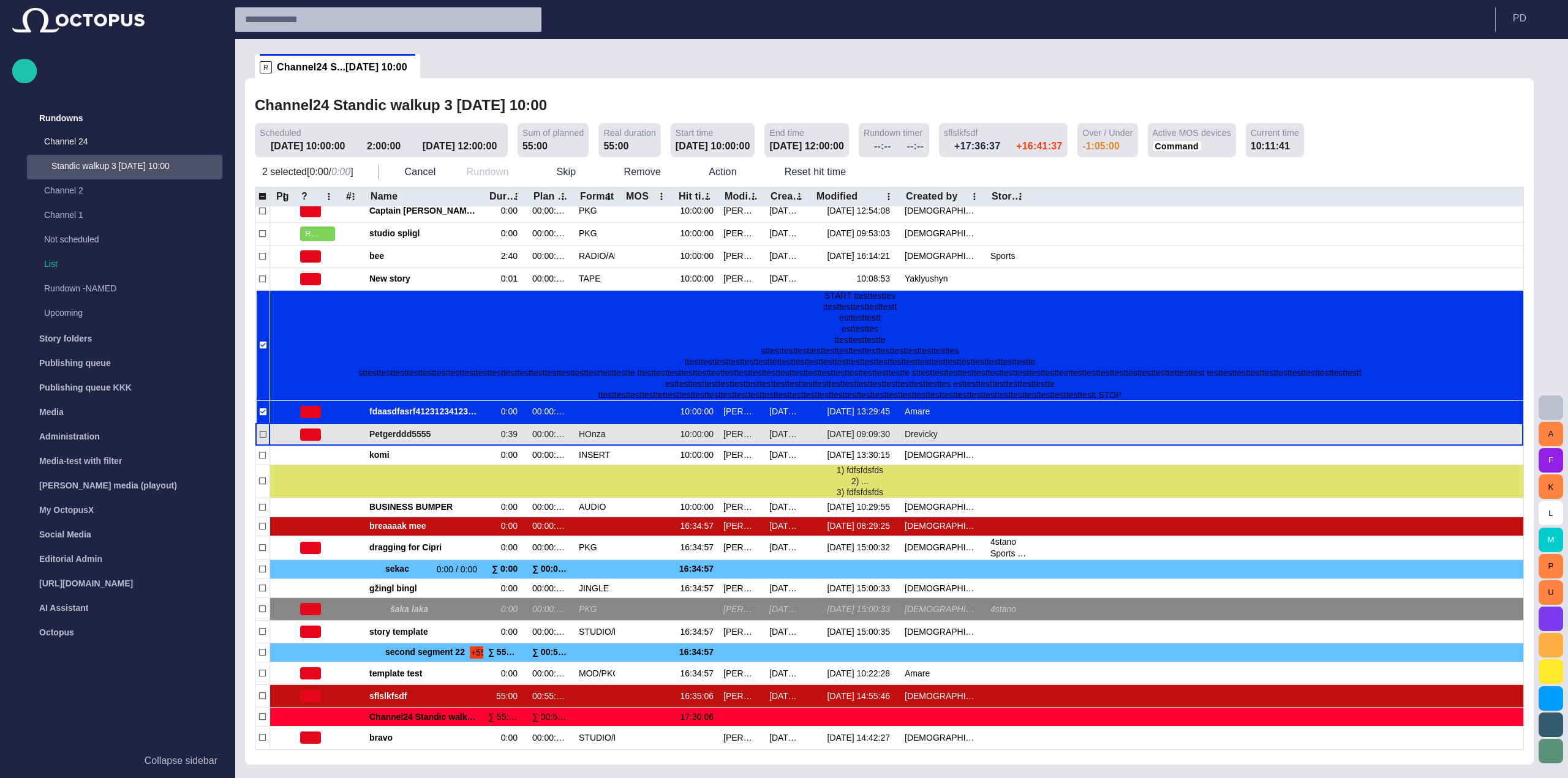
click at [261, 443] on div at bounding box center [263, 434] width 15 height 23
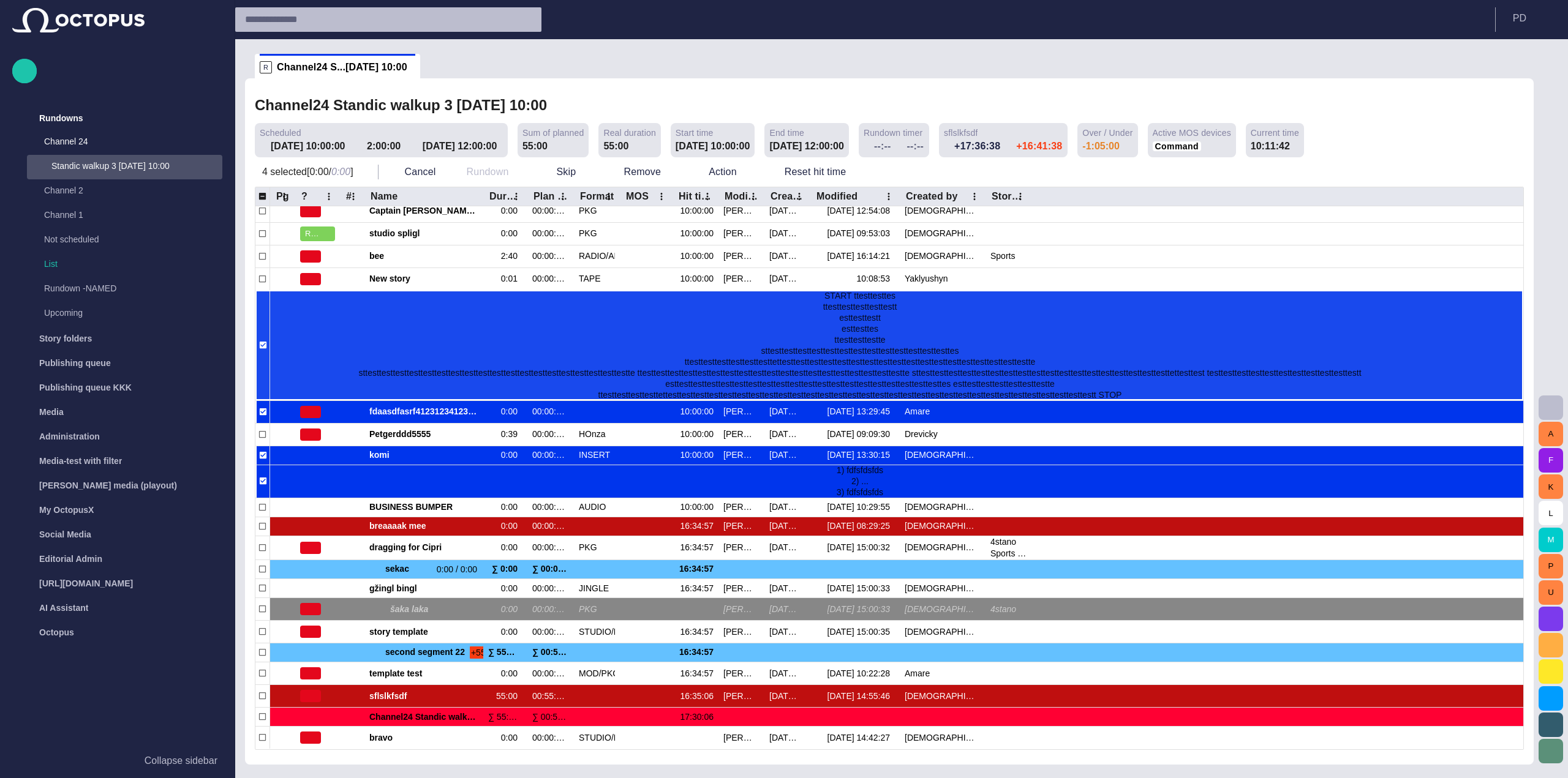
click at [335, 365] on div "START ttesttesttes ttesttesttesttesttestt esttesttestt esttesttes ttesttesttest…" at bounding box center [877, 345] width 1214 height 111
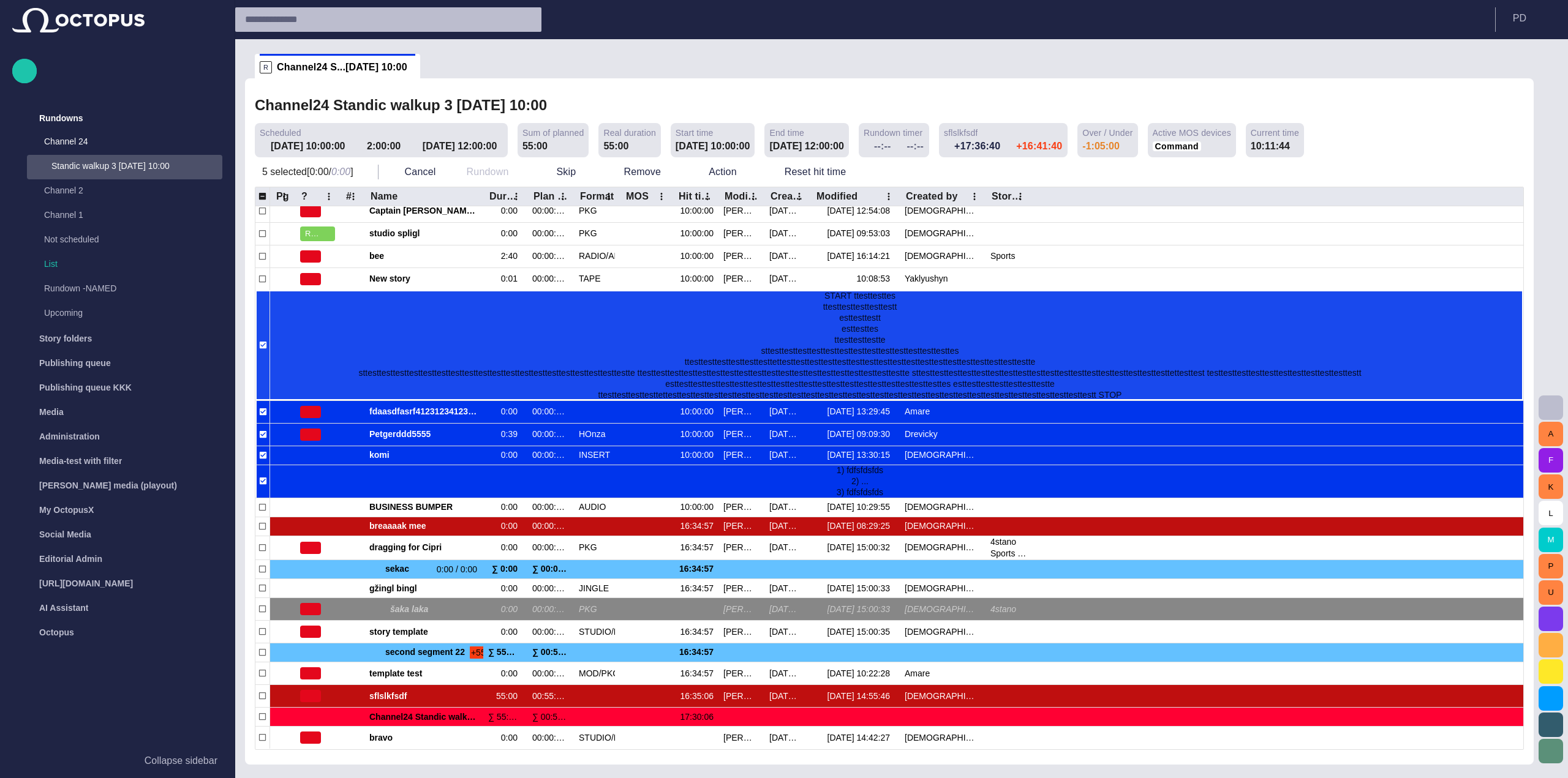
click at [324, 327] on div "START ttesttesttes ttesttesttesttesttestt esttesttestt esttesttes ttesttesttest…" at bounding box center [877, 345] width 1214 height 111
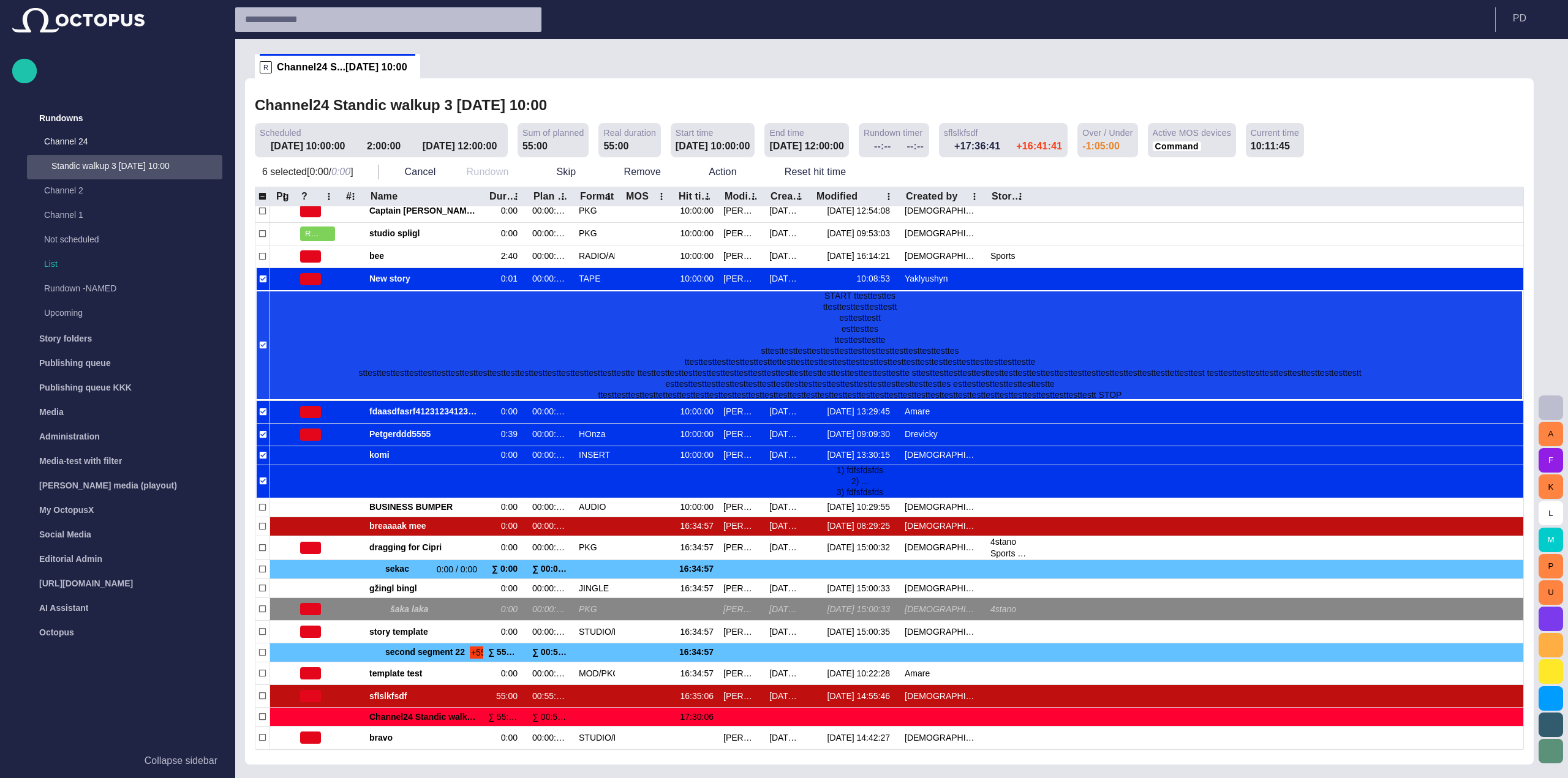
click at [315, 343] on div "START ttesttesttes ttesttesttesttesttestt esttesttestt esttesttes ttesttesttest…" at bounding box center [877, 345] width 1214 height 111
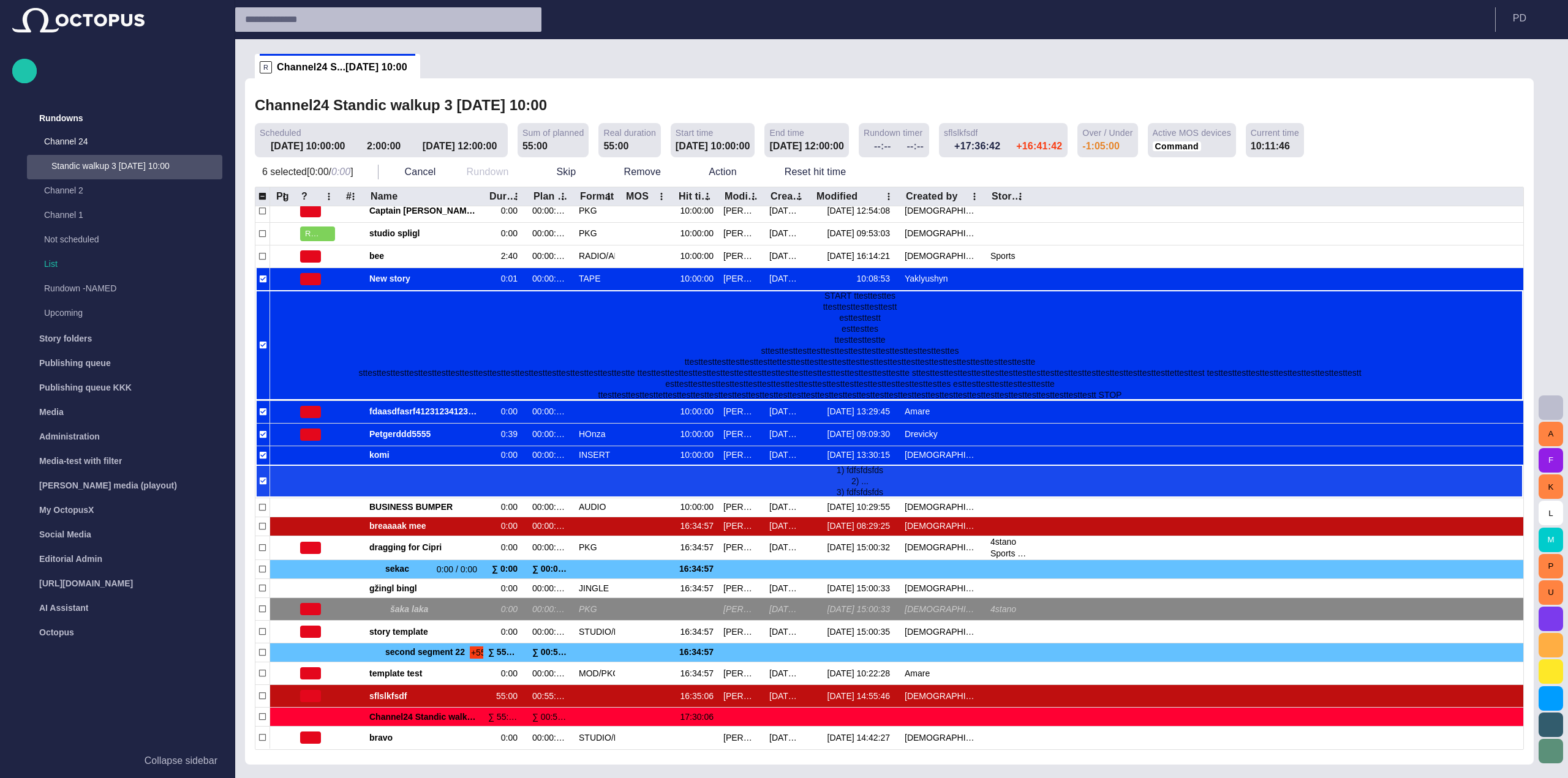
click at [343, 471] on div "1) fdfsfdsfds 2) ... 3) fdfsfdsfds" at bounding box center [877, 481] width 1214 height 33
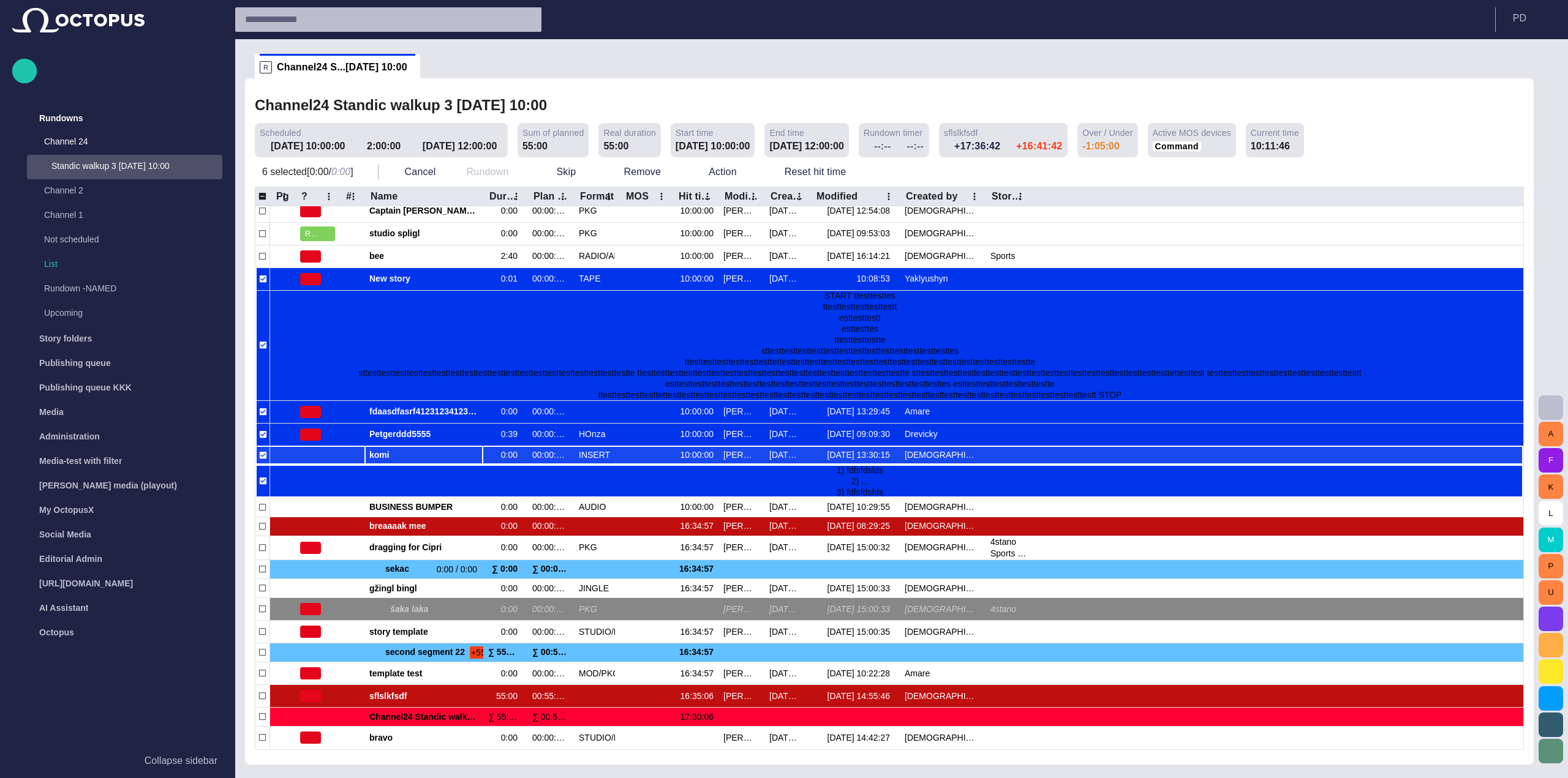
click at [369, 449] on span "komi" at bounding box center [423, 455] width 109 height 12
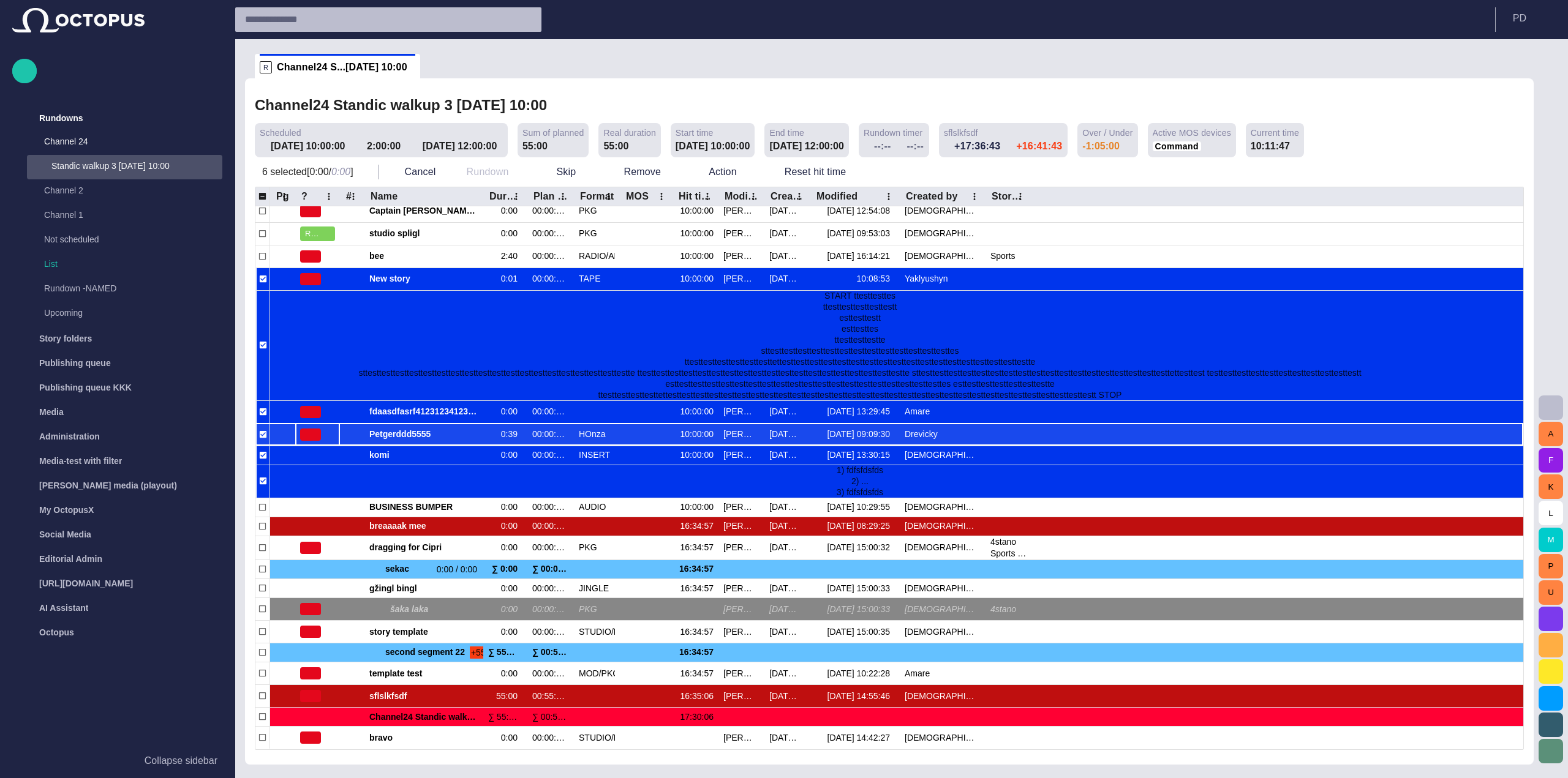
click at [328, 436] on div at bounding box center [317, 435] width 45 height 22
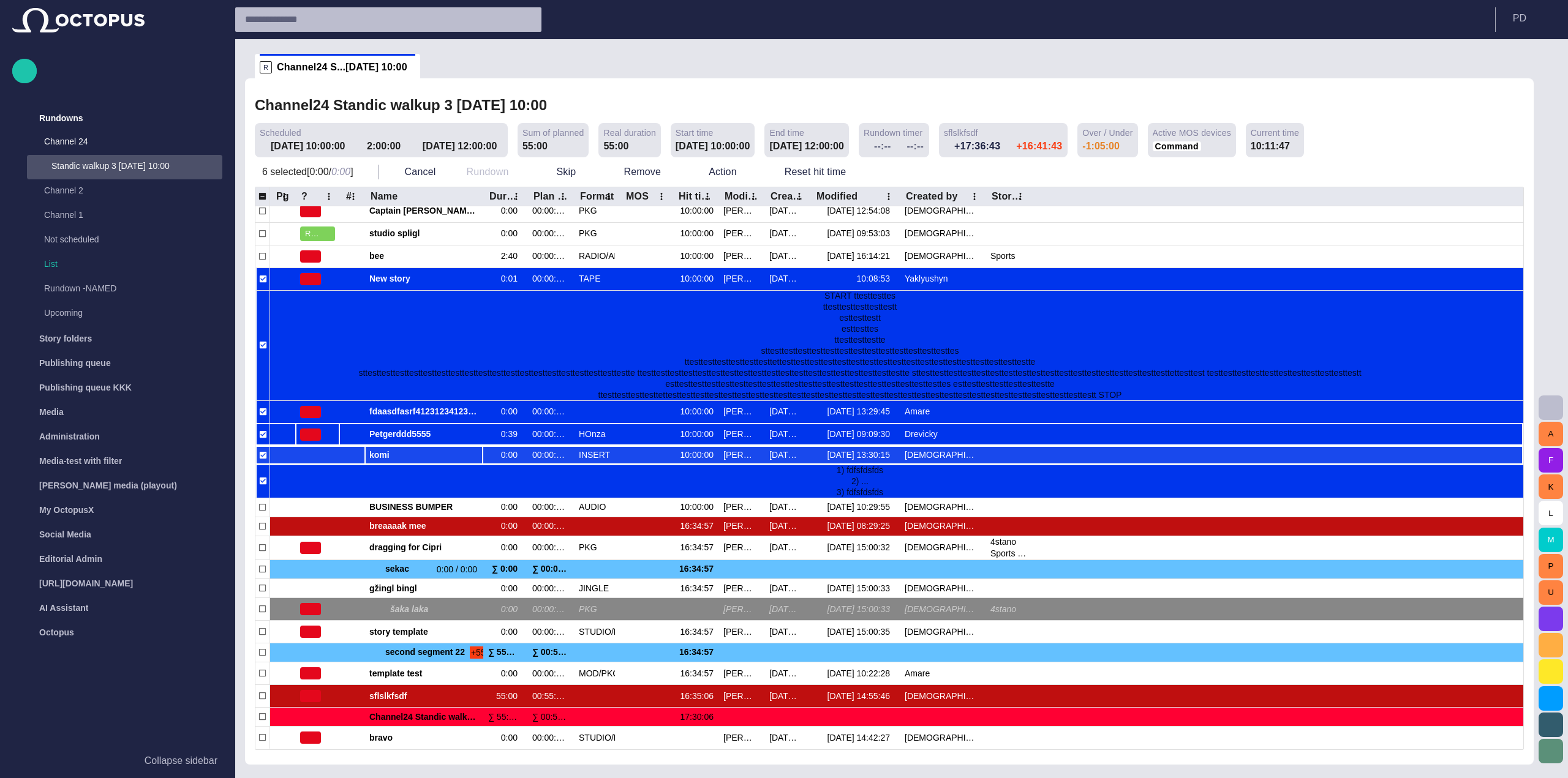
click at [398, 456] on span "komi" at bounding box center [423, 455] width 109 height 12
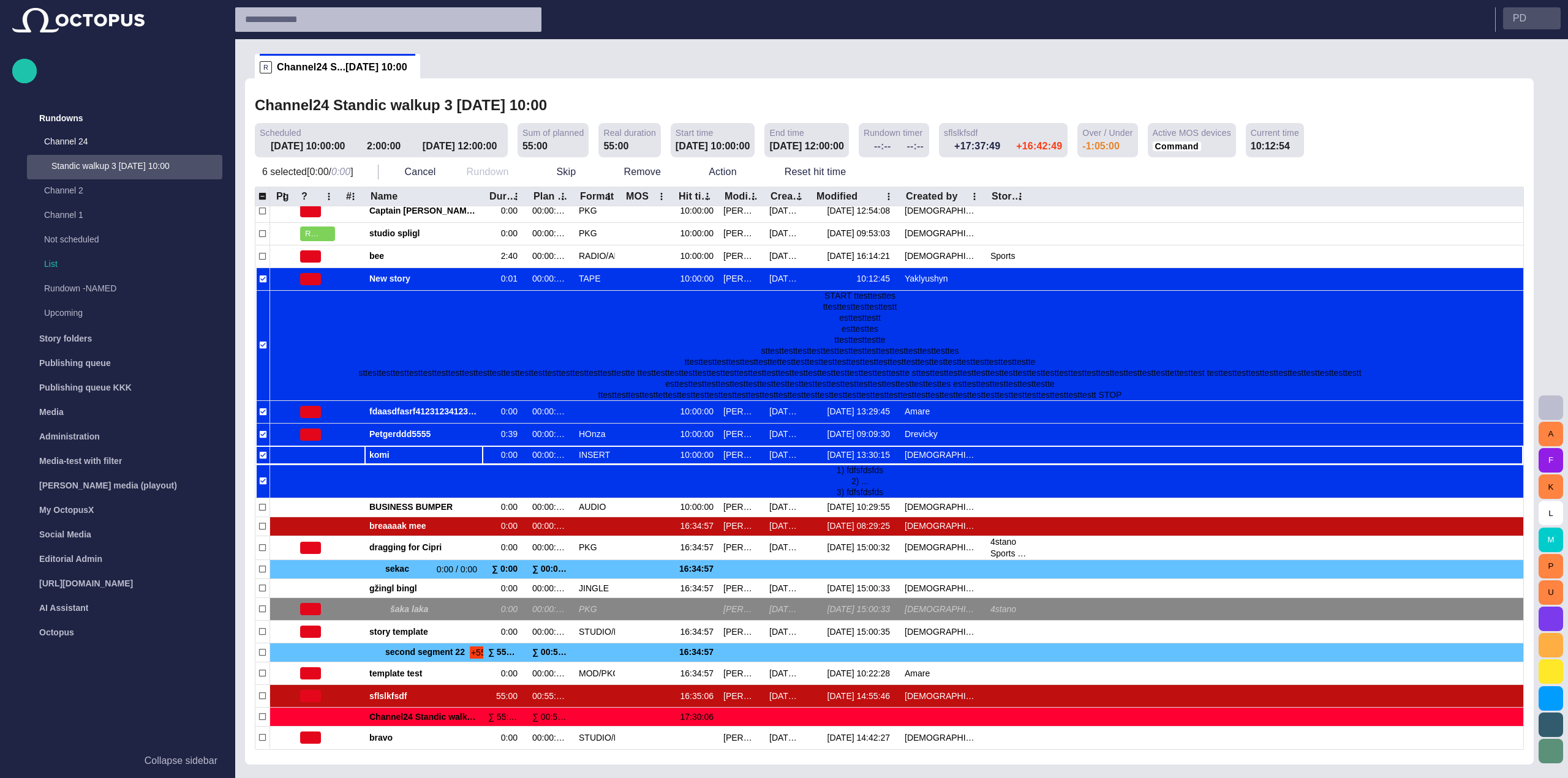
click at [1520, 11] on p "P D" at bounding box center [1519, 18] width 13 height 15
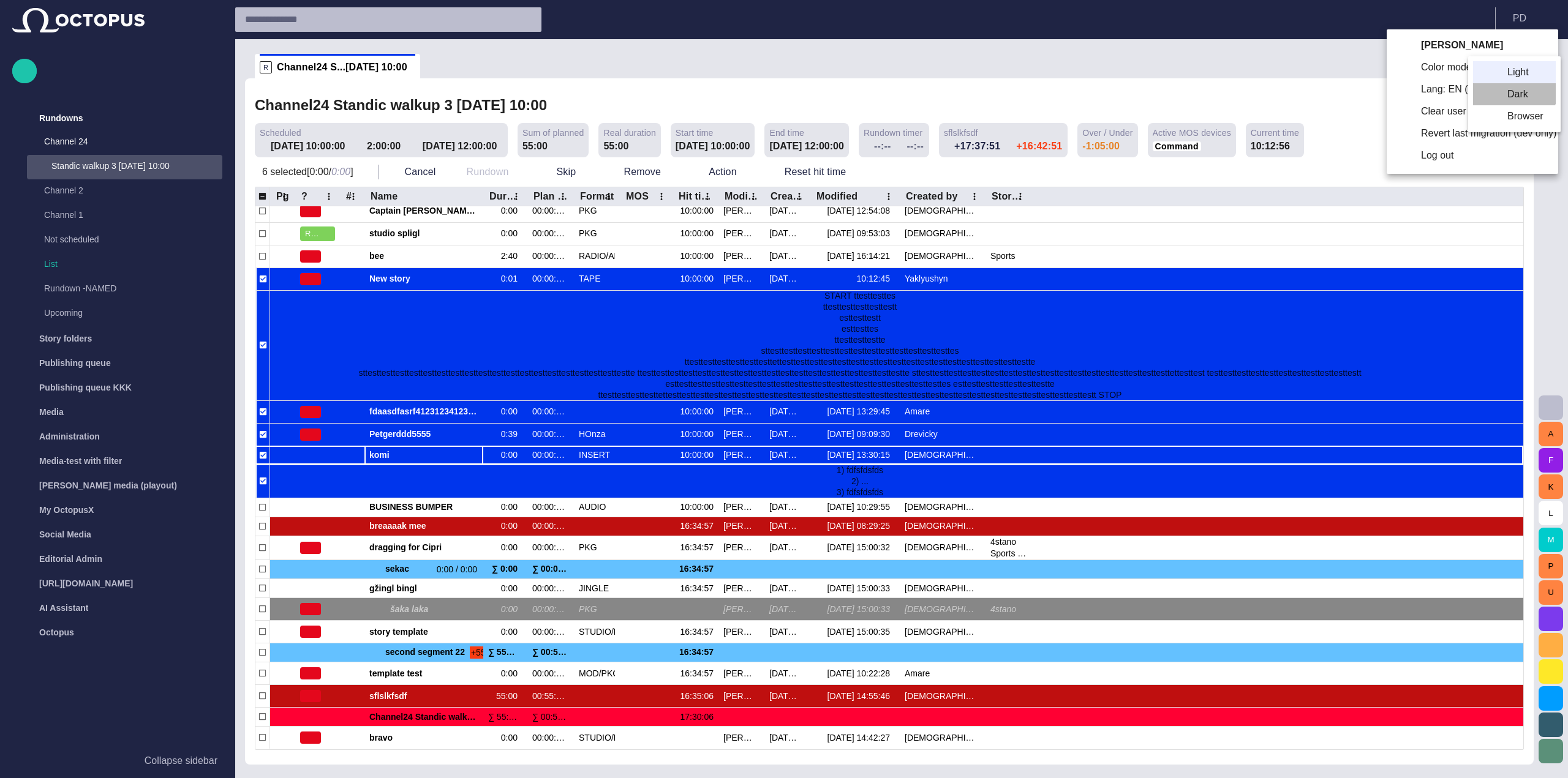
click at [1513, 89] on li "Dark" at bounding box center [1514, 94] width 83 height 22
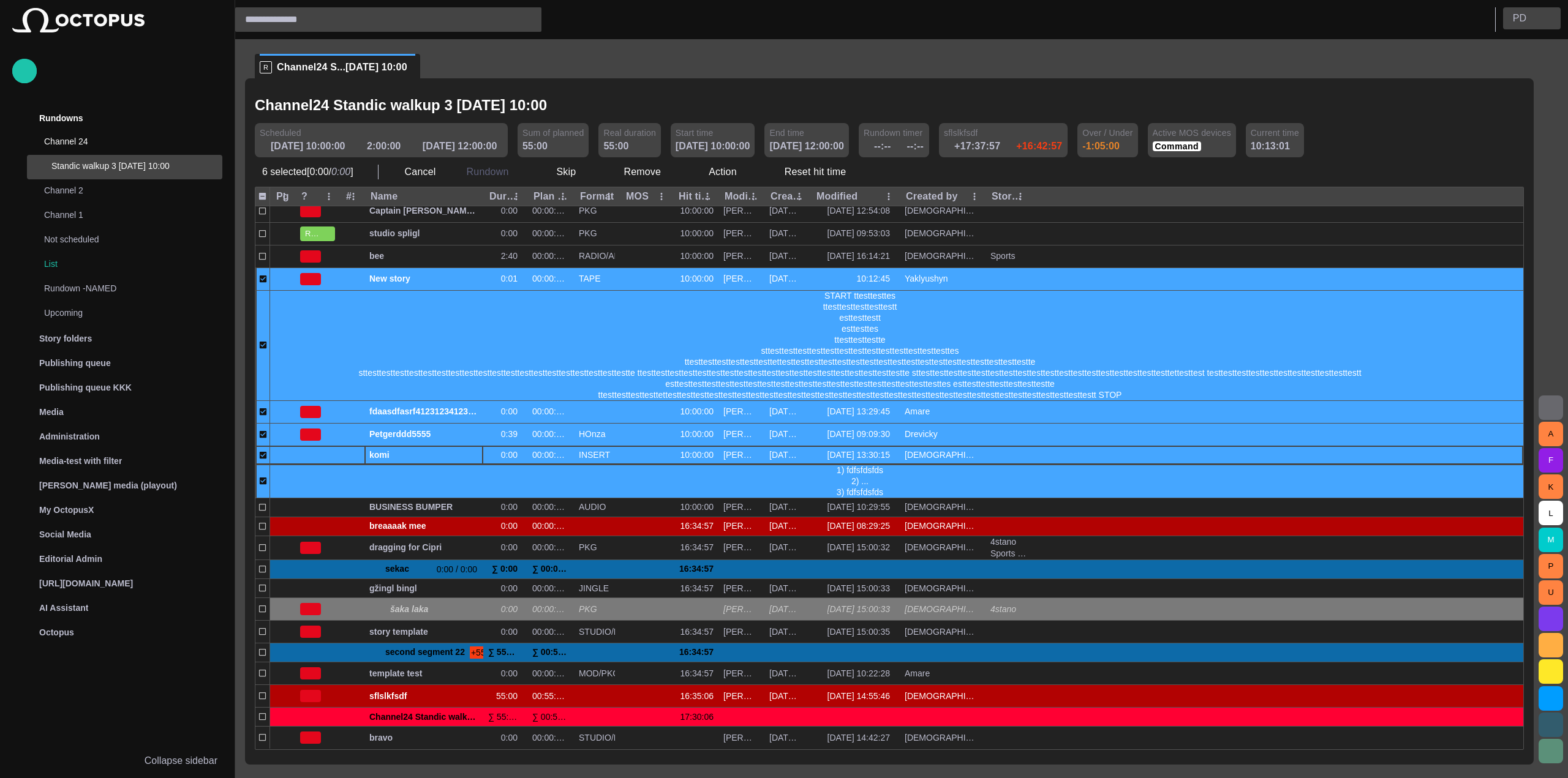
click at [1515, 19] on p "P D" at bounding box center [1519, 18] width 13 height 15
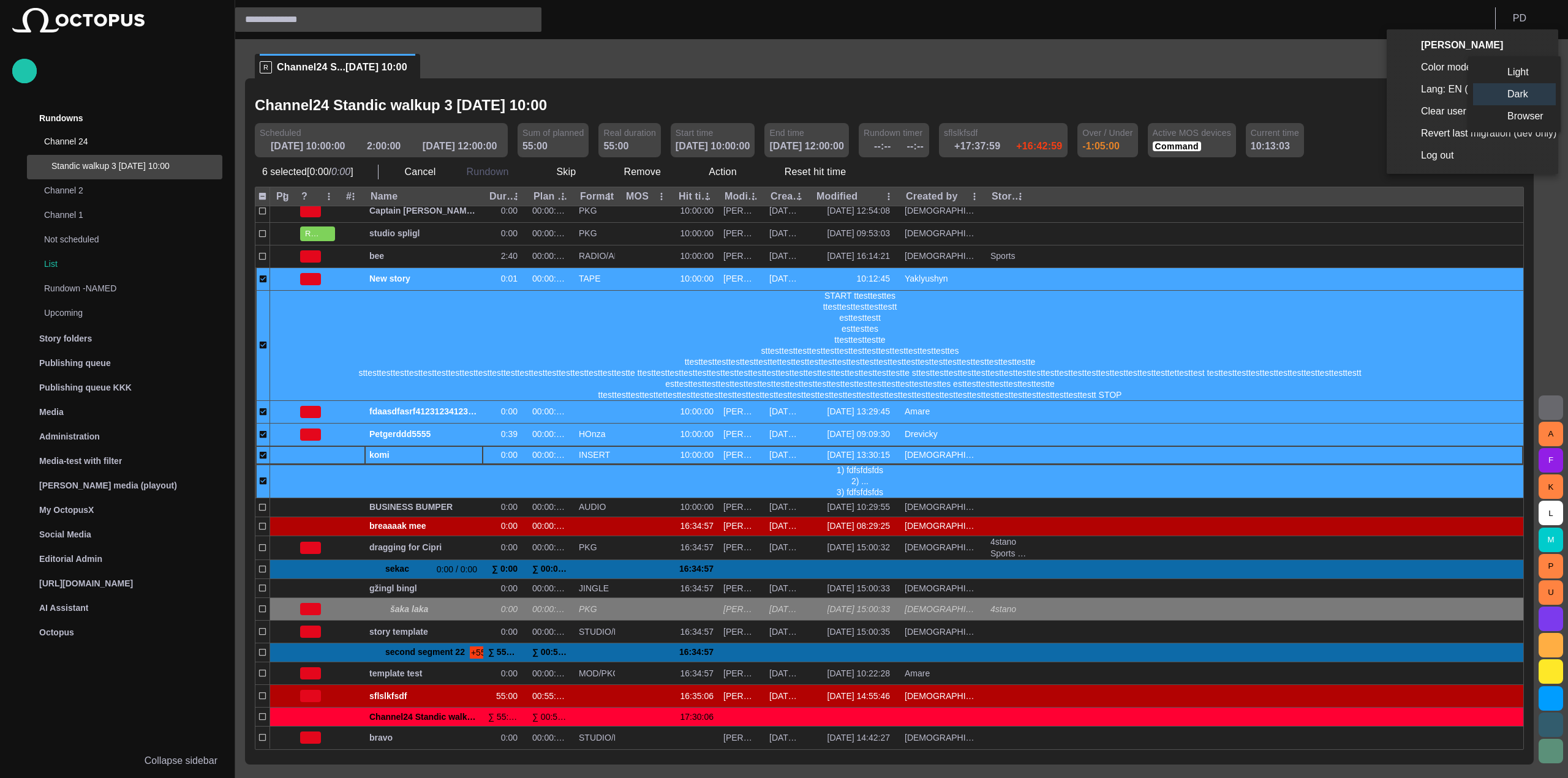
click at [1509, 81] on li "Light" at bounding box center [1514, 72] width 83 height 22
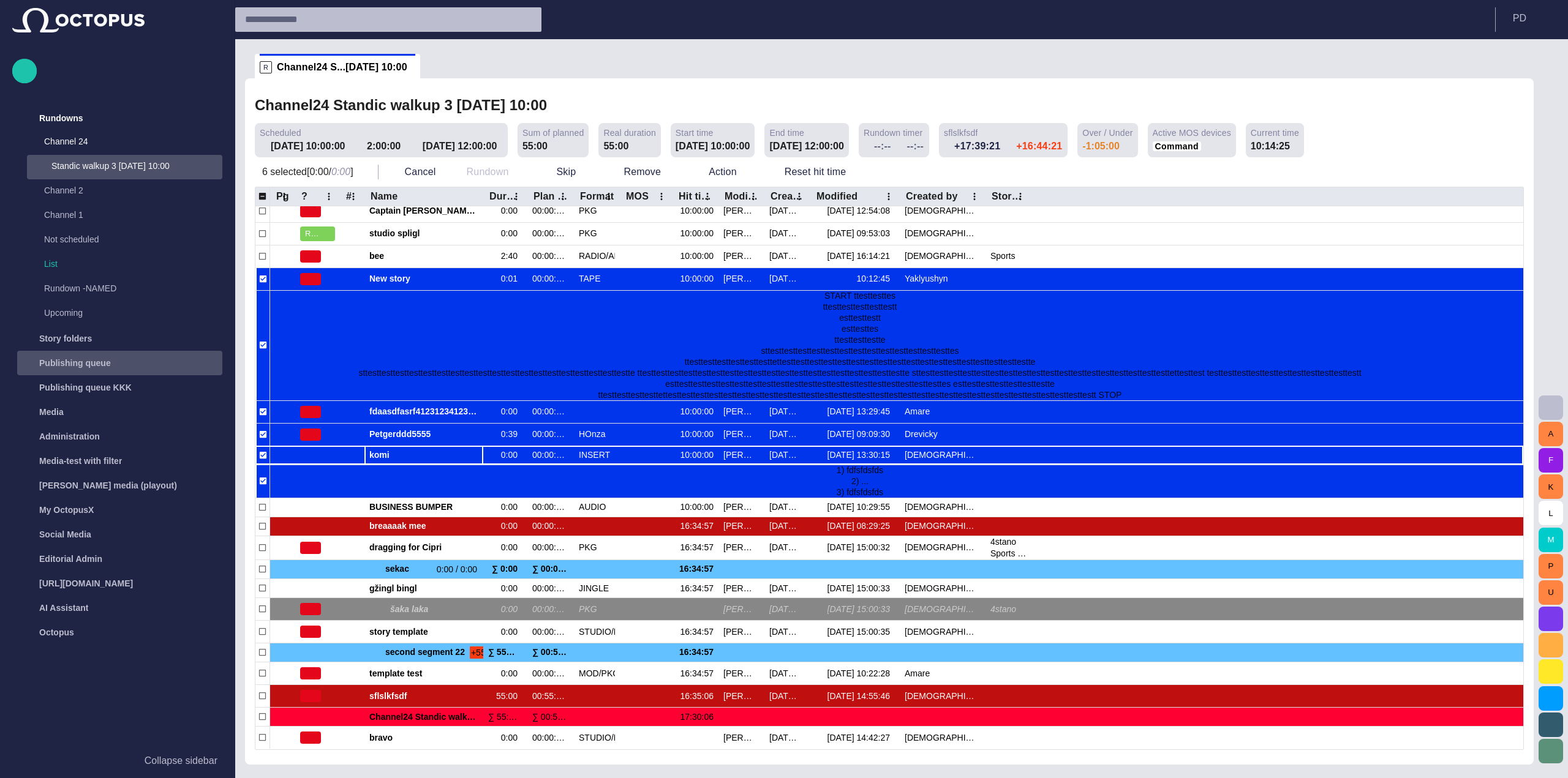
click at [140, 362] on div "Publishing queue" at bounding box center [121, 363] width 203 height 20
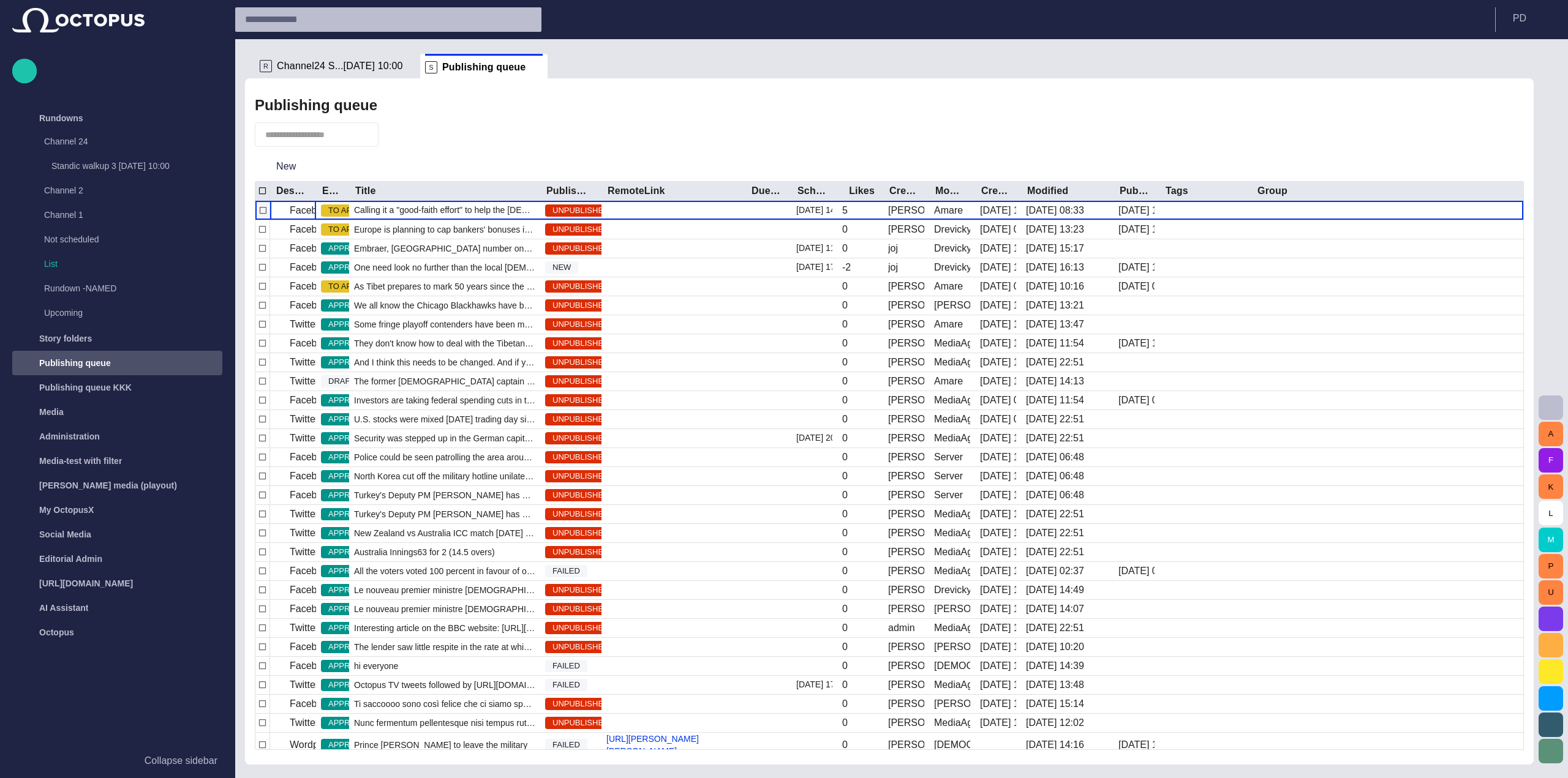
click at [408, 70] on span at bounding box center [414, 66] width 12 height 12
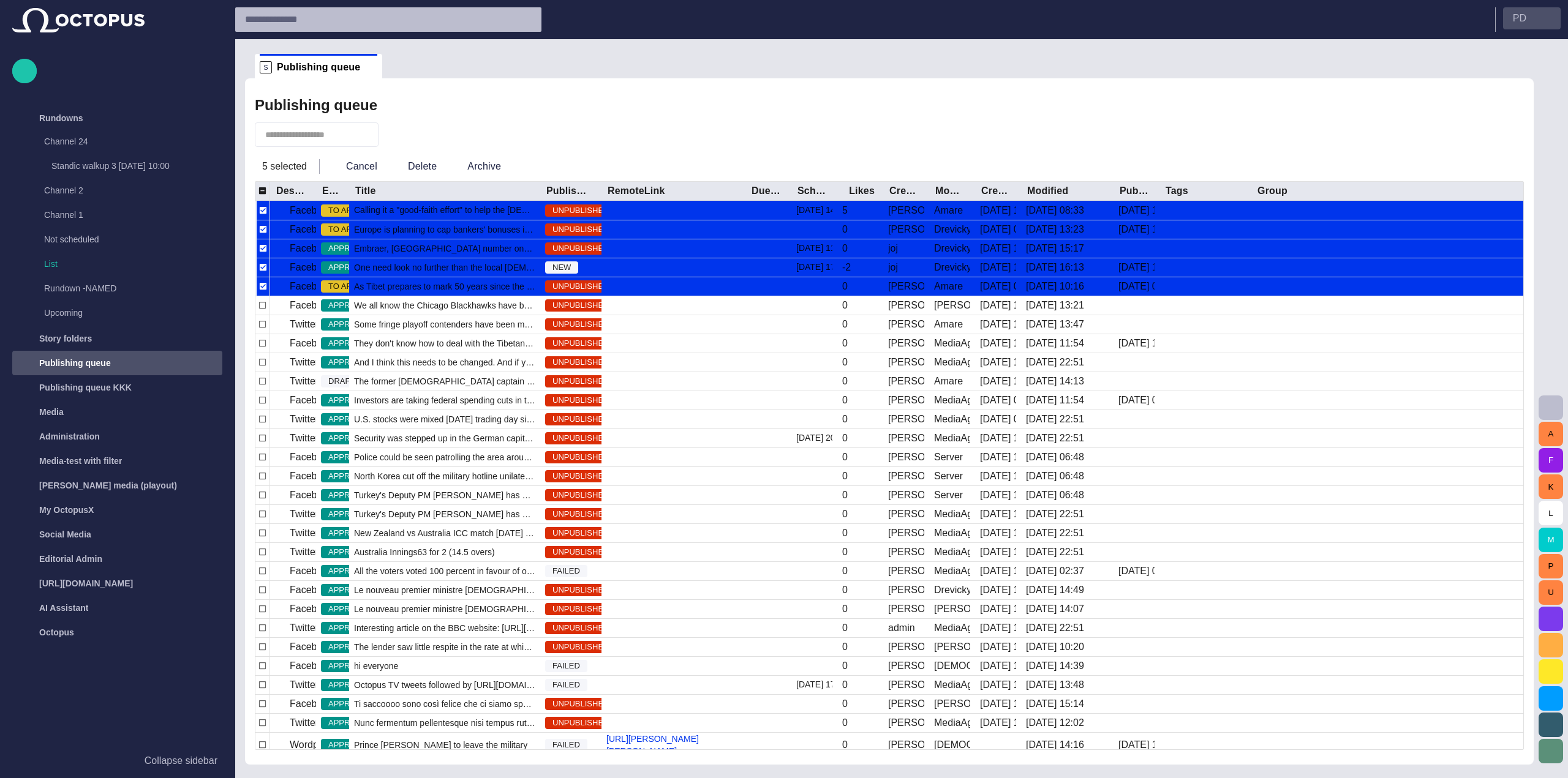
click at [1517, 20] on p "P D" at bounding box center [1519, 18] width 13 height 15
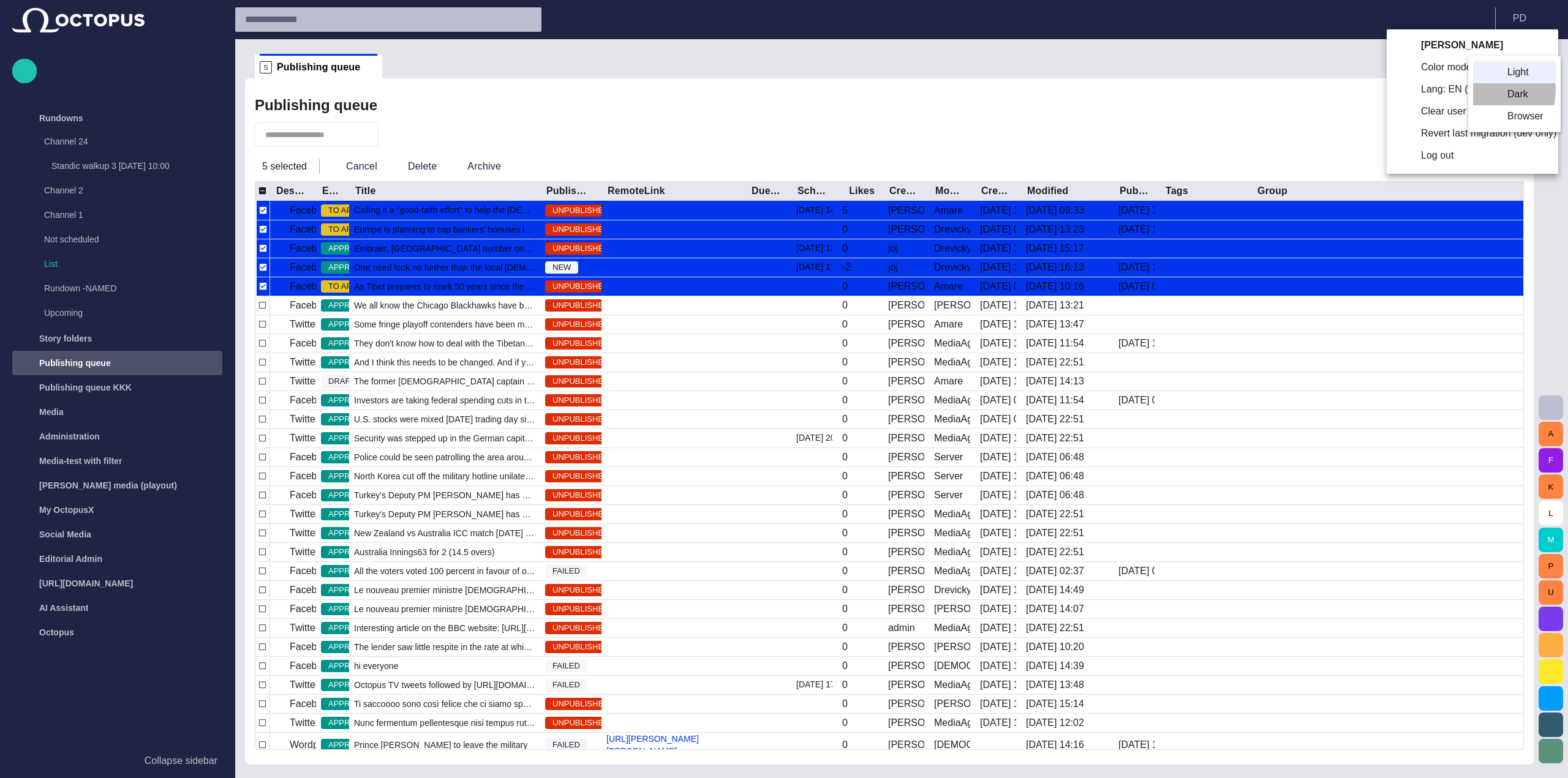
click at [1490, 90] on li "Dark" at bounding box center [1514, 94] width 83 height 22
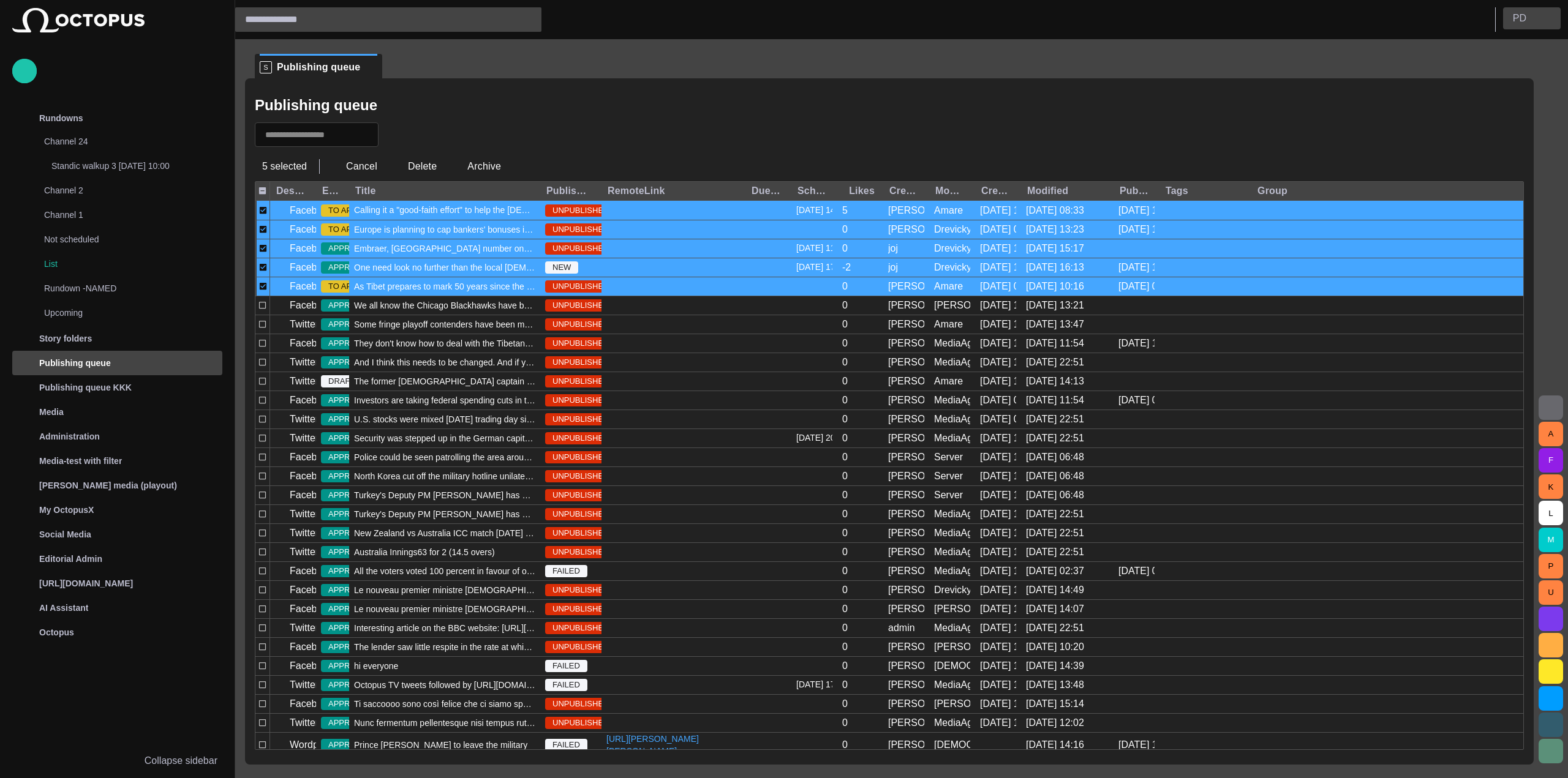
click at [1532, 15] on button "P D" at bounding box center [1531, 18] width 58 height 22
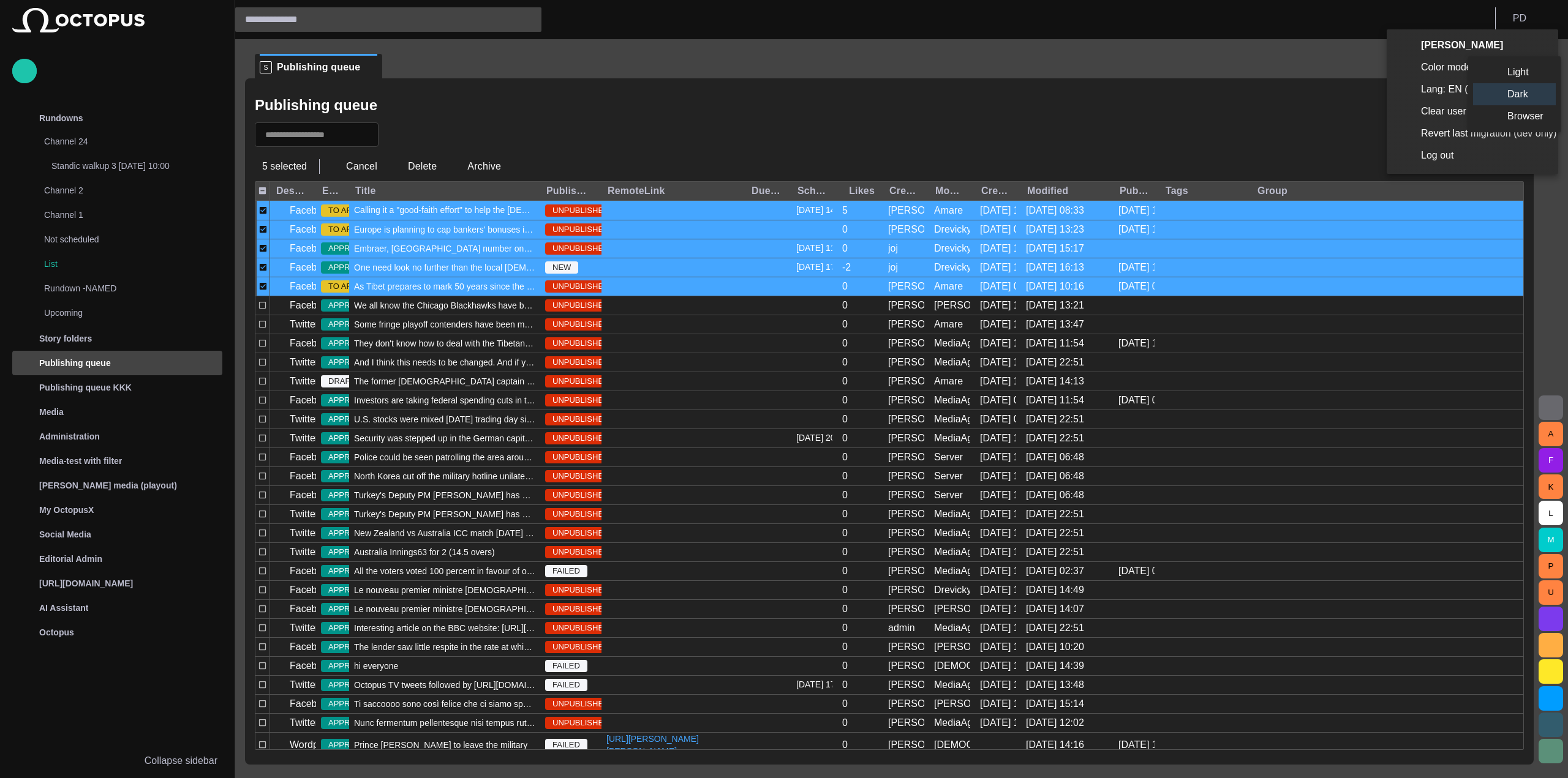
click at [1490, 74] on li "Light" at bounding box center [1514, 72] width 83 height 22
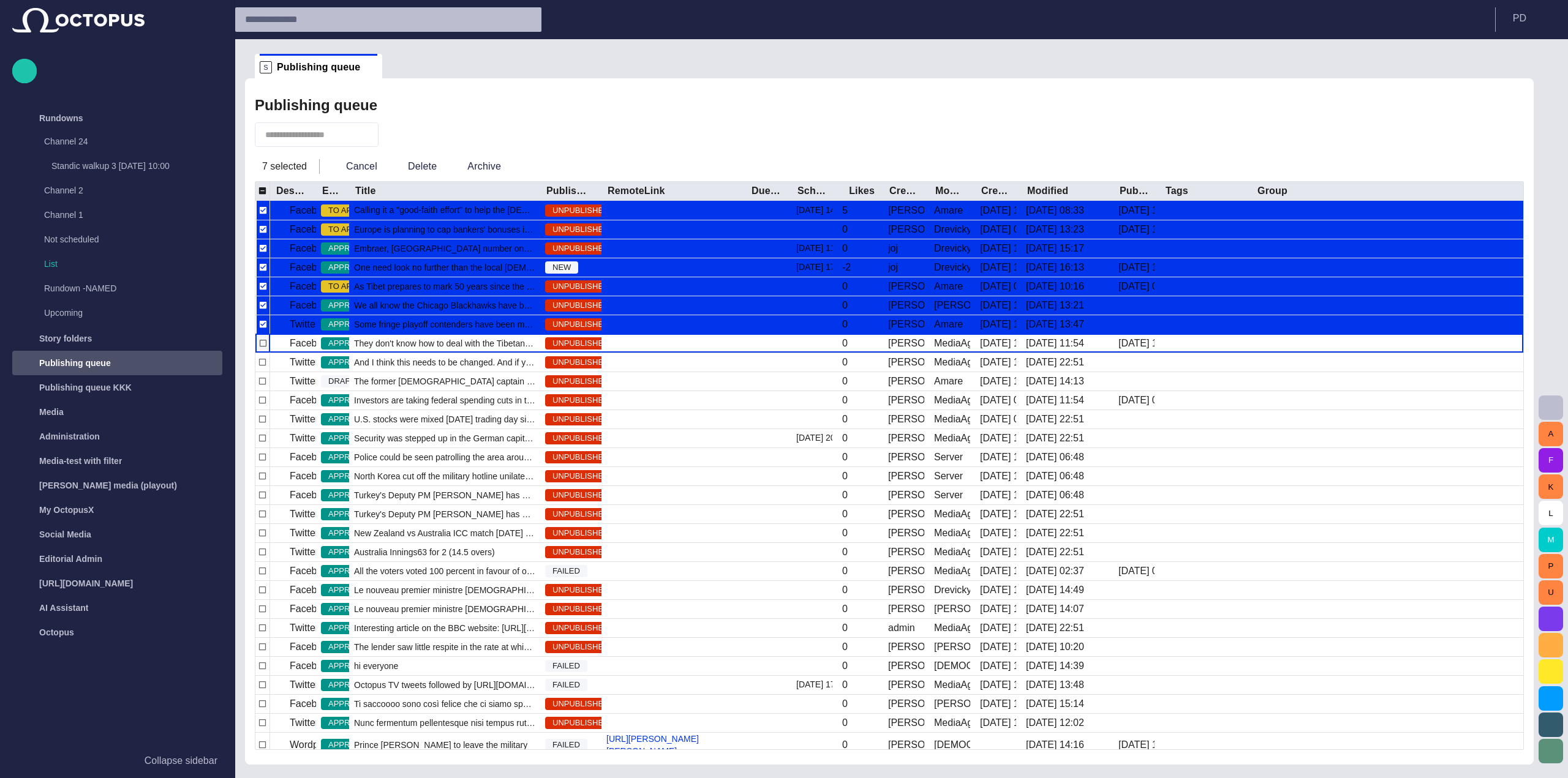
click at [268, 340] on div at bounding box center [263, 343] width 15 height 19
